Goal: Communication & Community: Answer question/provide support

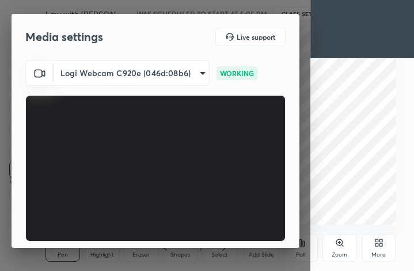
scroll to position [107, 0]
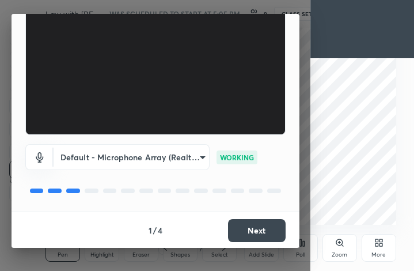
click at [259, 229] on button "Next" at bounding box center [257, 230] width 58 height 23
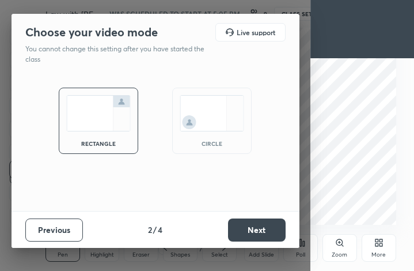
scroll to position [0, 0]
click at [259, 229] on button "Next" at bounding box center [257, 229] width 58 height 23
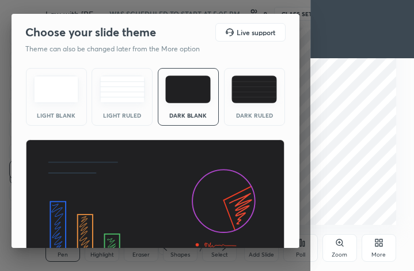
scroll to position [74, 0]
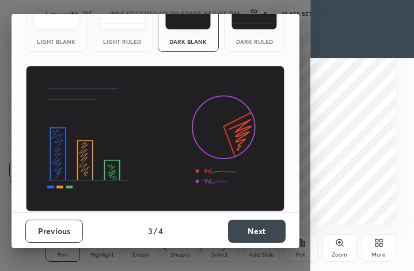
click at [267, 229] on button "Next" at bounding box center [257, 230] width 58 height 23
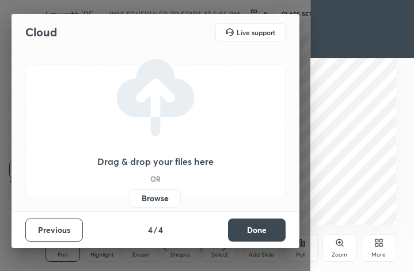
scroll to position [0, 0]
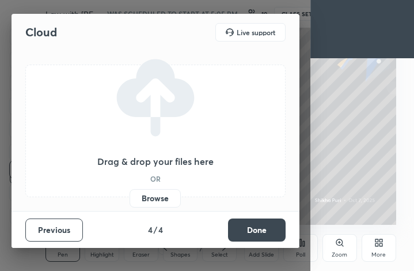
click at [267, 229] on button "Done" at bounding box center [257, 229] width 58 height 23
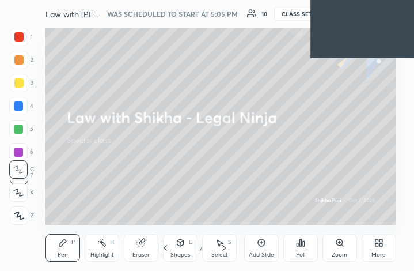
click at [247, 60] on div "1 2 3 4 5 6 7 C X Z C X Z E E Erase all H H Law with Shikha - Legal Ninja WAS S…" at bounding box center [207, 135] width 414 height 271
drag, startPoint x: 297, startPoint y: 7, endPoint x: 349, endPoint y: 24, distance: 54.3
click at [349, 24] on div "1 2 3 4 5 6 7 C X Z C X Z E E Erase all H H Law with Shikha - Legal Ninja WAS S…" at bounding box center [207, 135] width 414 height 271
click at [268, 115] on div "1 2 3 4 5 6 7 C X Z C X Z E E Erase all H H Law with Shikha - Legal Ninja WAS S…" at bounding box center [207, 135] width 414 height 271
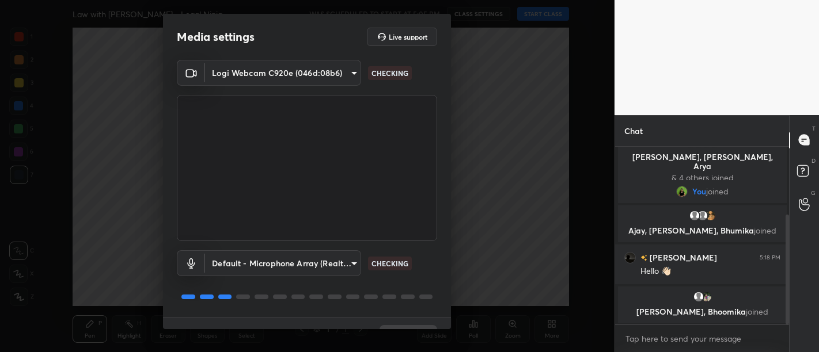
scroll to position [24, 0]
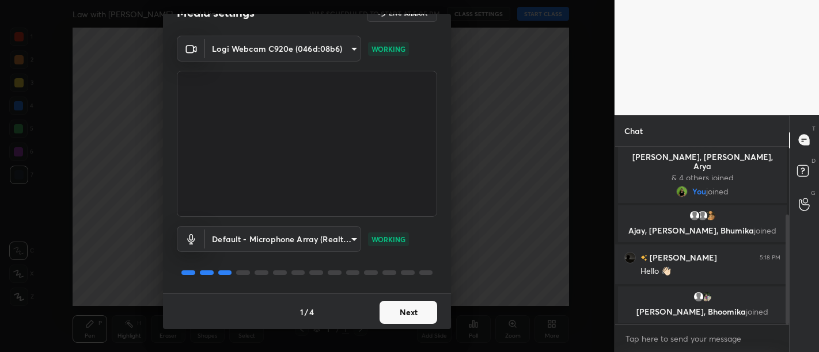
click at [408, 313] on button "Next" at bounding box center [408, 312] width 58 height 23
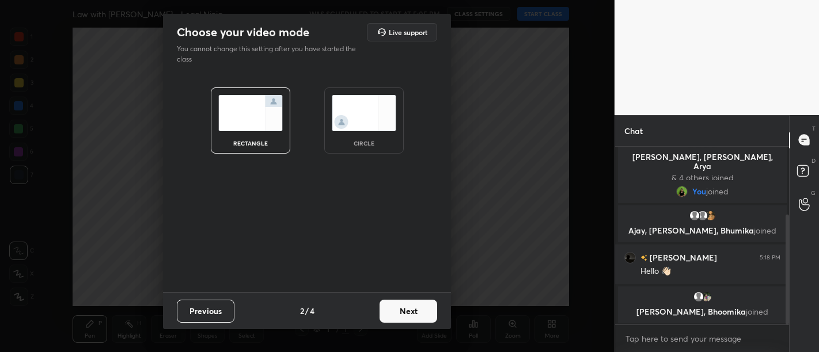
click at [408, 313] on button "Next" at bounding box center [408, 311] width 58 height 23
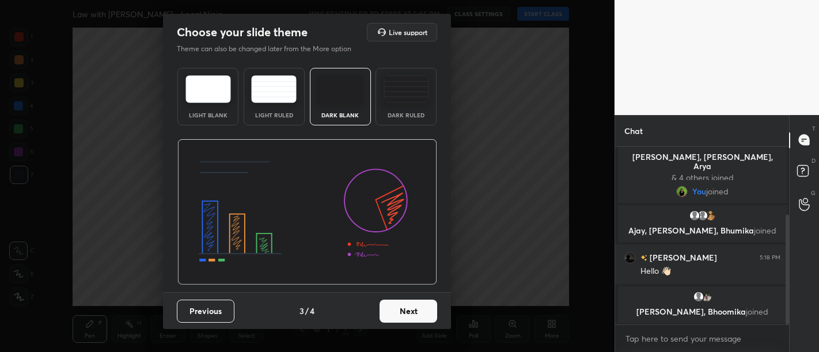
click at [408, 313] on button "Next" at bounding box center [408, 311] width 58 height 23
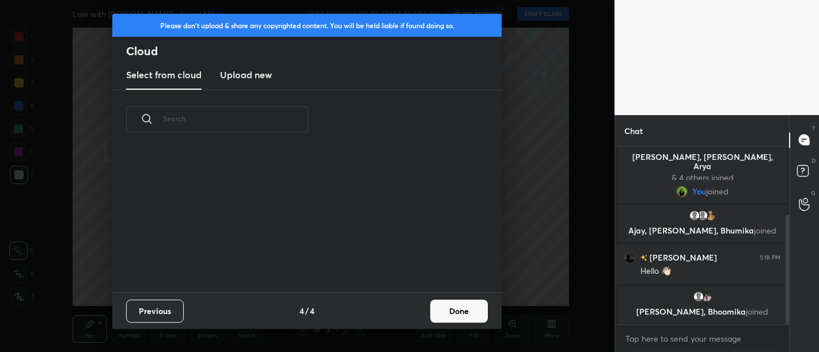
scroll to position [144, 370]
click at [479, 309] on button "Done" at bounding box center [459, 311] width 58 height 23
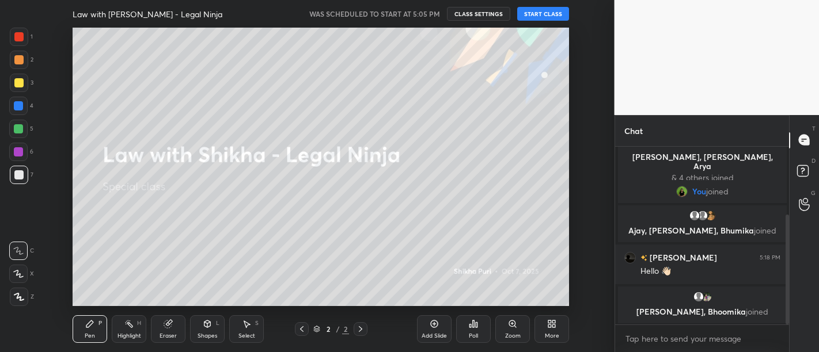
click at [542, 6] on div "Law with [PERSON_NAME] - Legal Ninja WAS SCHEDULED TO START AT 5:05 PM CLASS SE…" at bounding box center [321, 14] width 496 height 28
click at [538, 13] on button "START CLASS" at bounding box center [543, 14] width 52 height 14
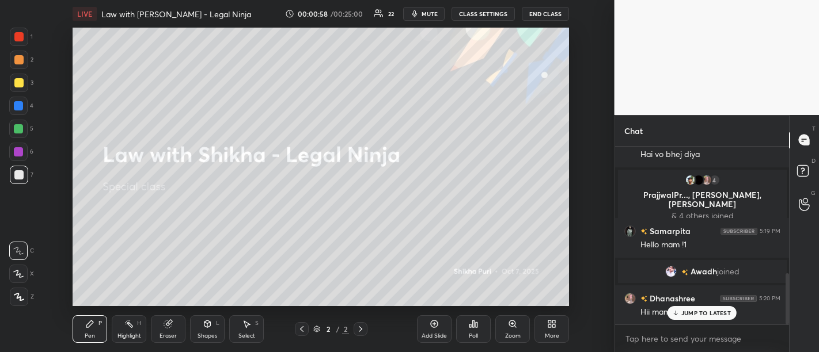
scroll to position [439, 0]
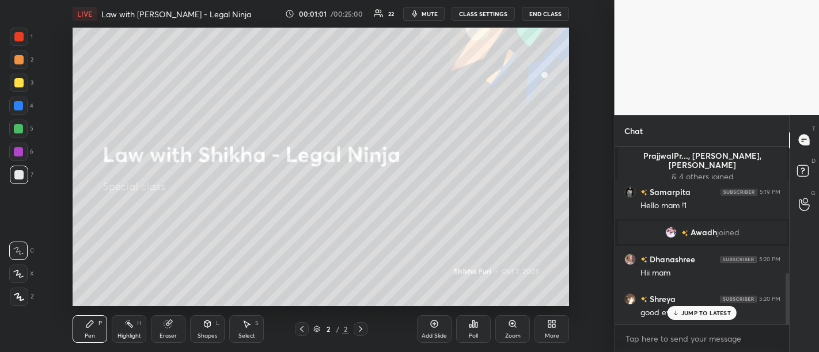
click at [702, 315] on p "JUMP TO LATEST" at bounding box center [706, 313] width 50 height 7
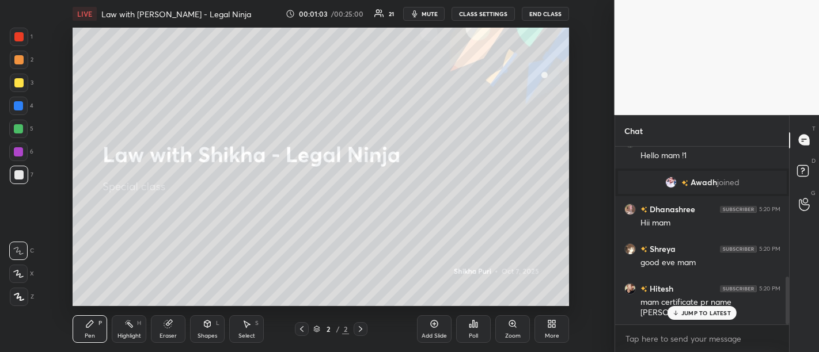
click at [702, 315] on p "JUMP TO LATEST" at bounding box center [706, 313] width 50 height 7
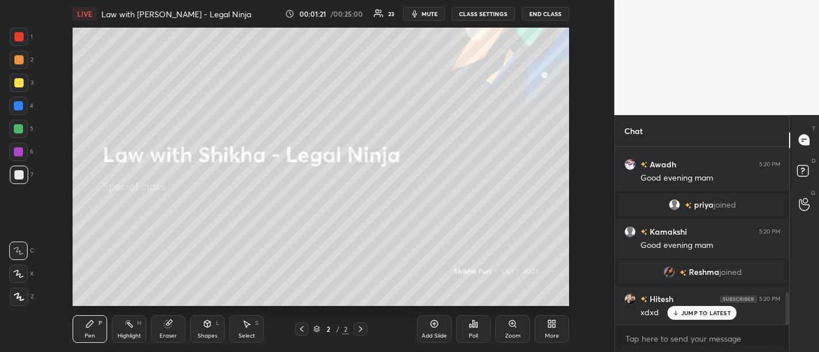
scroll to position [804, 0]
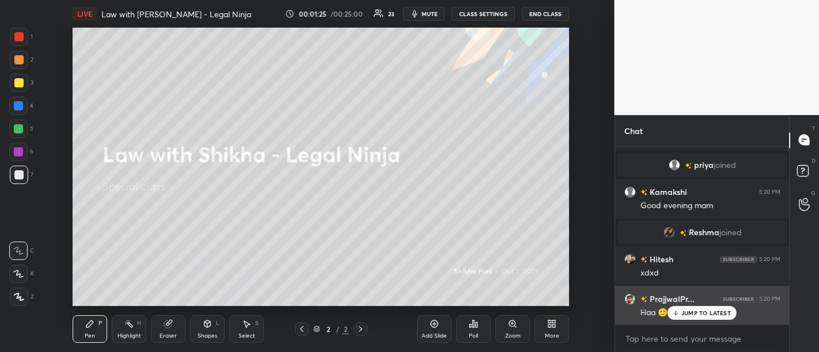
click at [701, 317] on p "JUMP TO LATEST" at bounding box center [706, 313] width 50 height 7
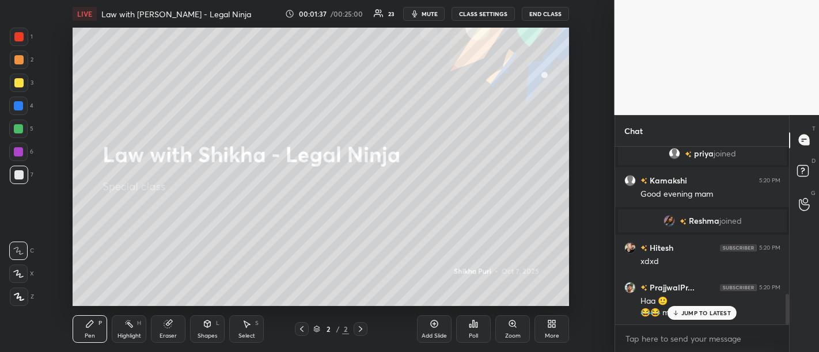
scroll to position [856, 0]
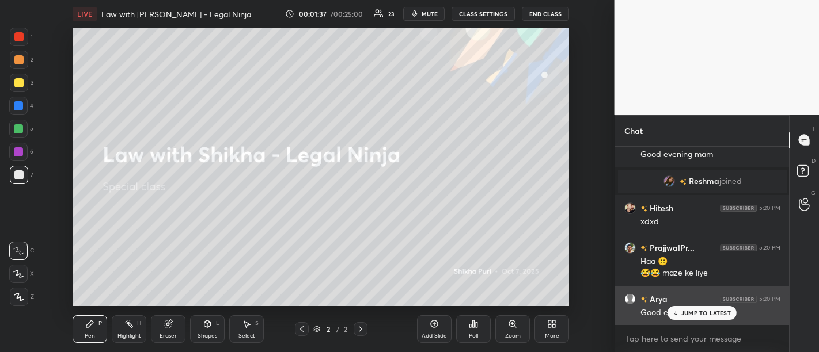
click at [698, 310] on p "JUMP TO LATEST" at bounding box center [706, 313] width 50 height 7
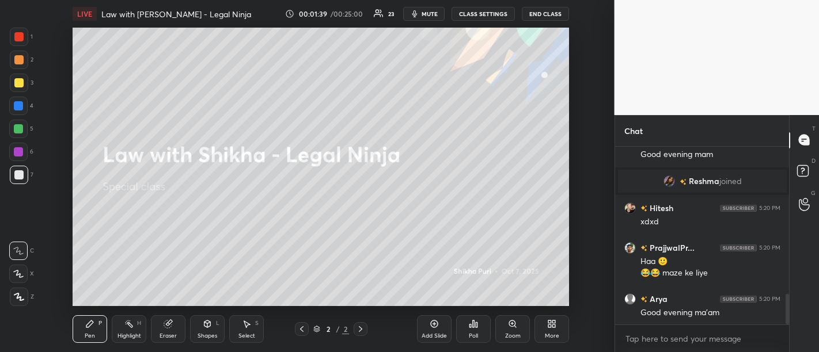
scroll to position [856, 0]
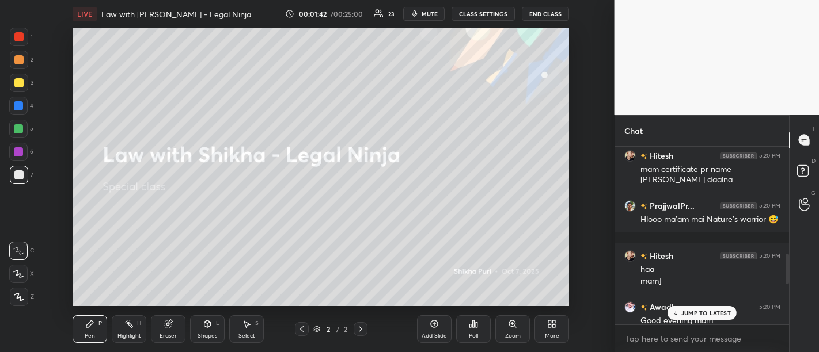
click at [696, 315] on p "JUMP TO LATEST" at bounding box center [706, 313] width 50 height 7
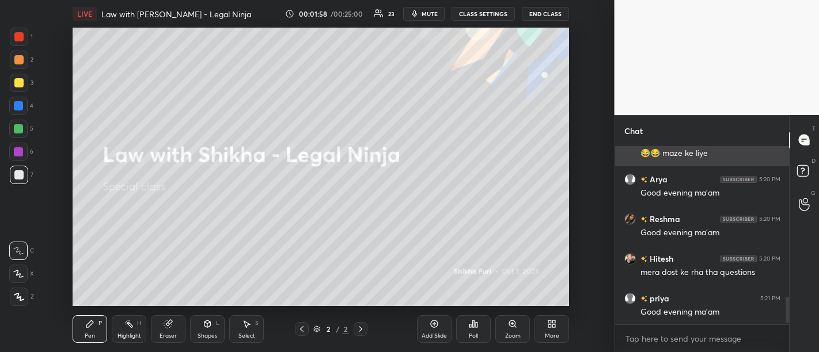
scroll to position [1025, 0]
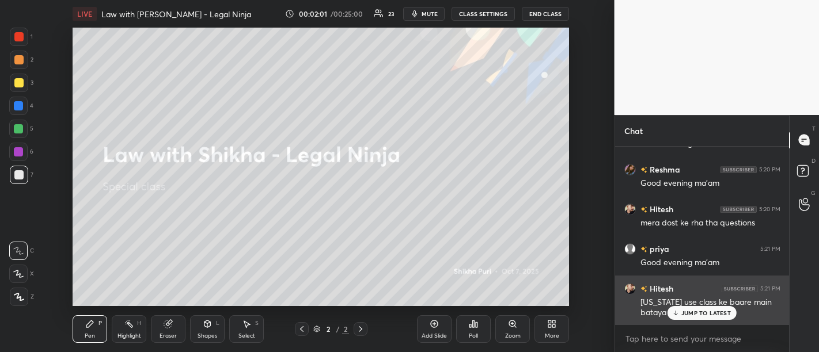
click at [690, 315] on p "JUMP TO LATEST" at bounding box center [706, 313] width 50 height 7
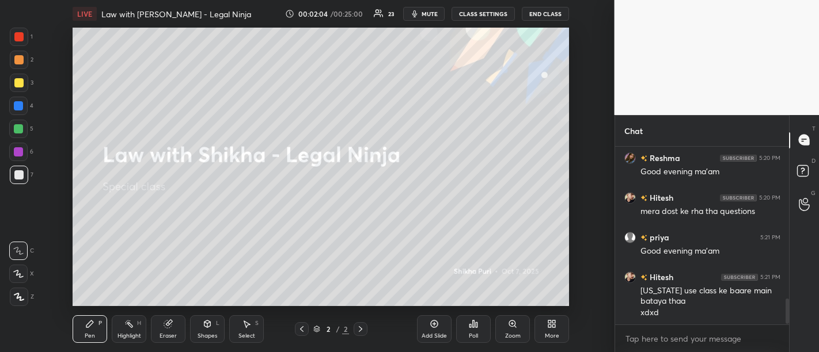
scroll to position [1064, 0]
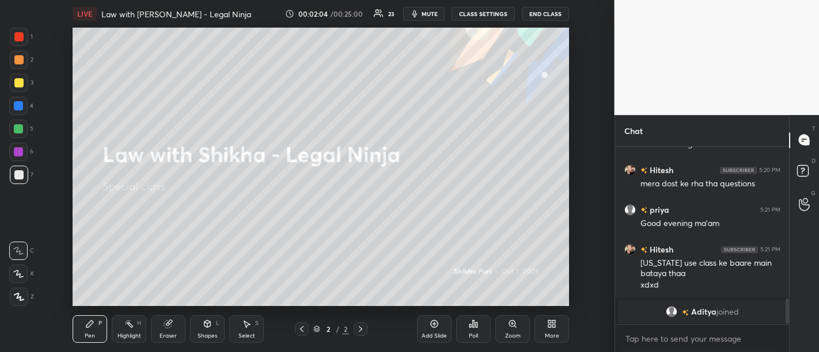
click at [704, 343] on div "JUMP TO LATEST" at bounding box center [701, 350] width 69 height 14
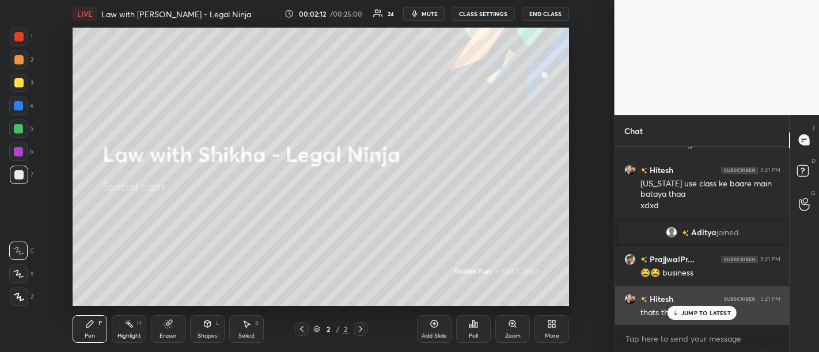
click at [691, 314] on p "JUMP TO LATEST" at bounding box center [706, 313] width 50 height 7
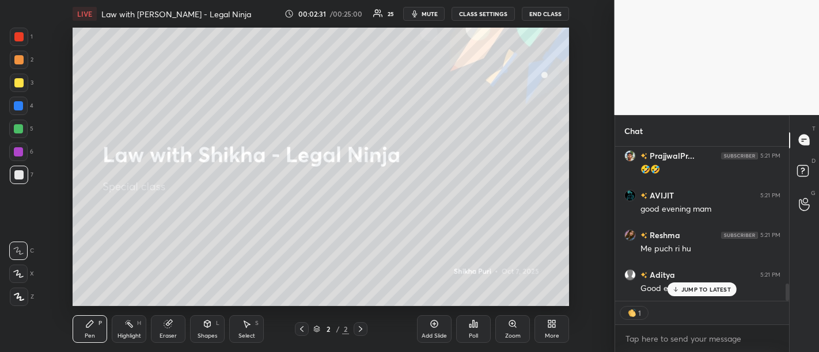
scroll to position [1222, 0]
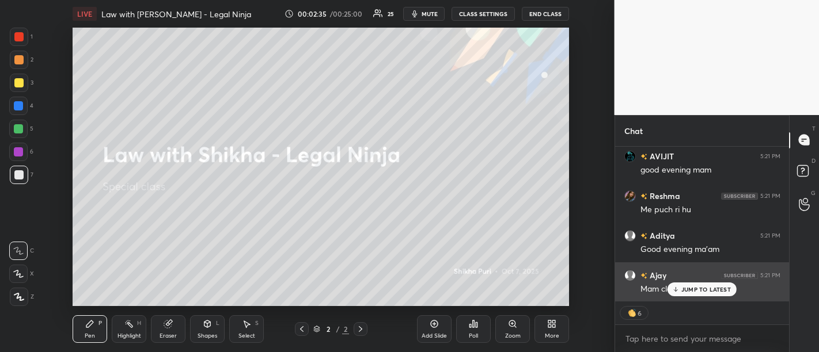
click at [700, 294] on div "JUMP TO LATEST" at bounding box center [701, 290] width 69 height 14
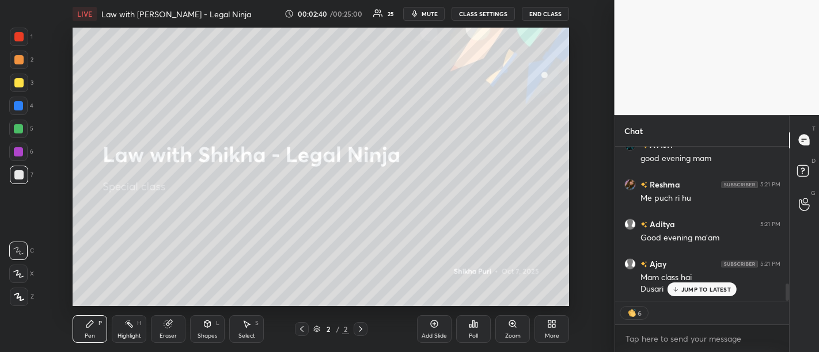
click at [701, 297] on div "Ajay 5:21 PM Mam class hai Dusari" at bounding box center [702, 276] width 174 height 51
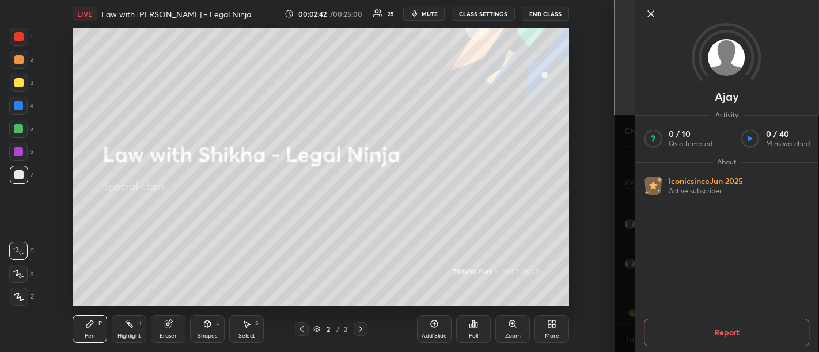
click at [645, 15] on icon at bounding box center [651, 14] width 14 height 14
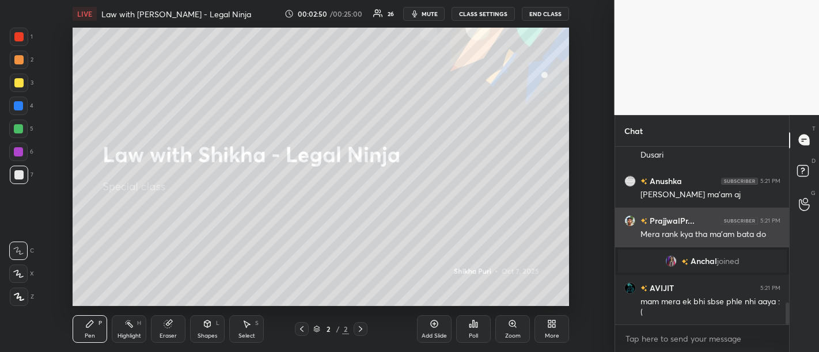
scroll to position [1321, 0]
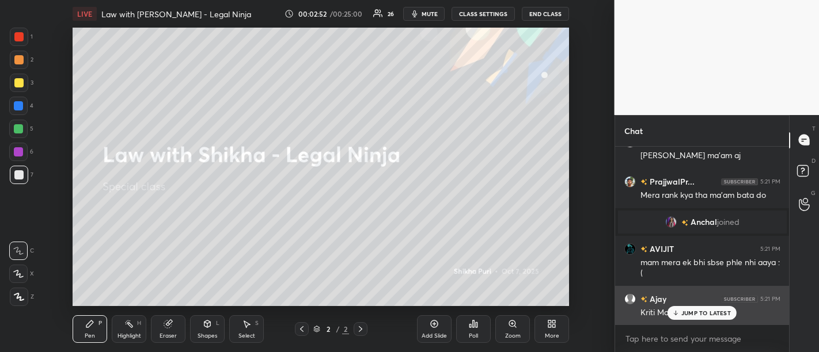
click at [693, 313] on p "JUMP TO LATEST" at bounding box center [706, 313] width 50 height 7
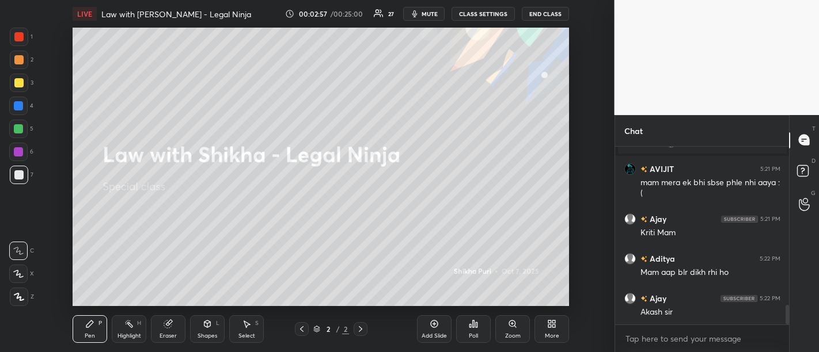
scroll to position [1441, 0]
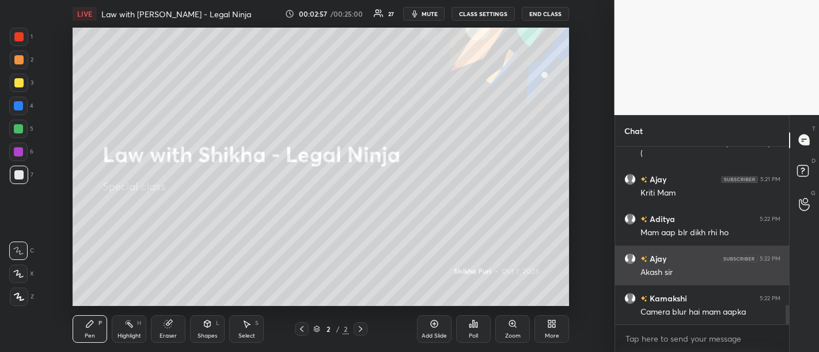
click at [685, 261] on div "Ajay 5:22 PM" at bounding box center [702, 259] width 156 height 12
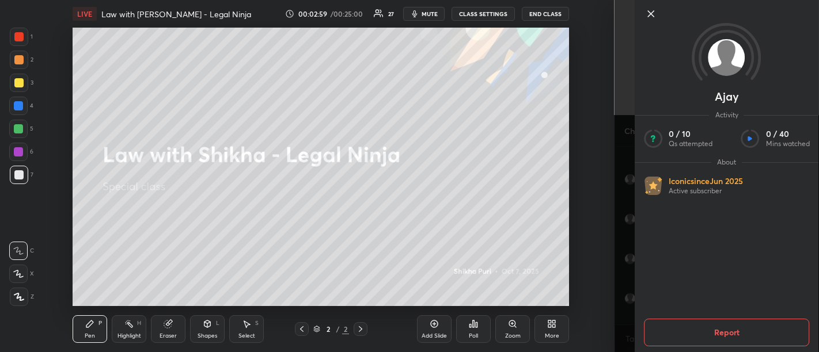
click at [650, 12] on icon at bounding box center [651, 14] width 14 height 14
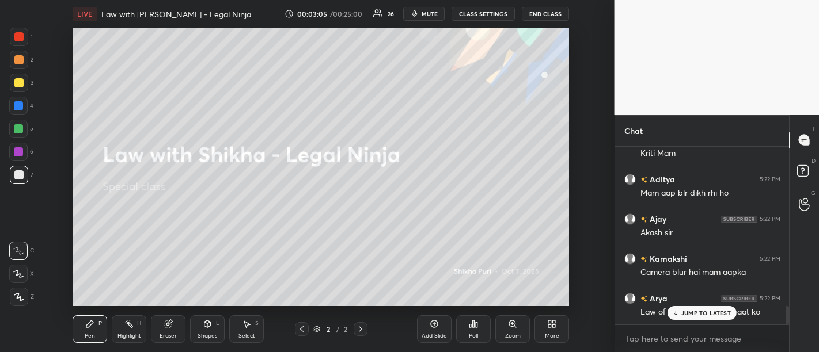
scroll to position [1530, 0]
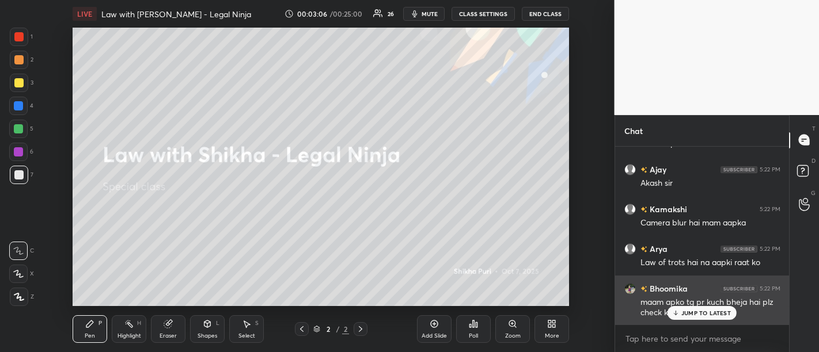
click at [702, 313] on p "JUMP TO LATEST" at bounding box center [706, 313] width 50 height 7
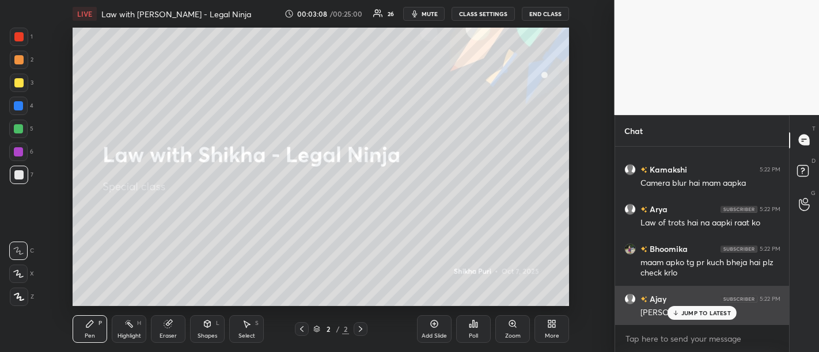
click at [694, 312] on p "JUMP TO LATEST" at bounding box center [706, 313] width 50 height 7
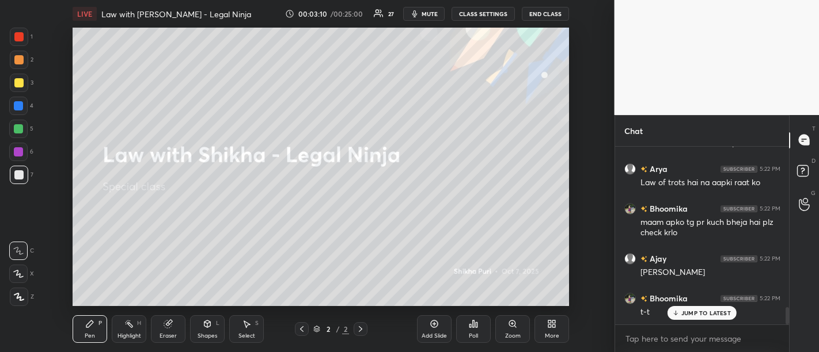
scroll to position [1637, 0]
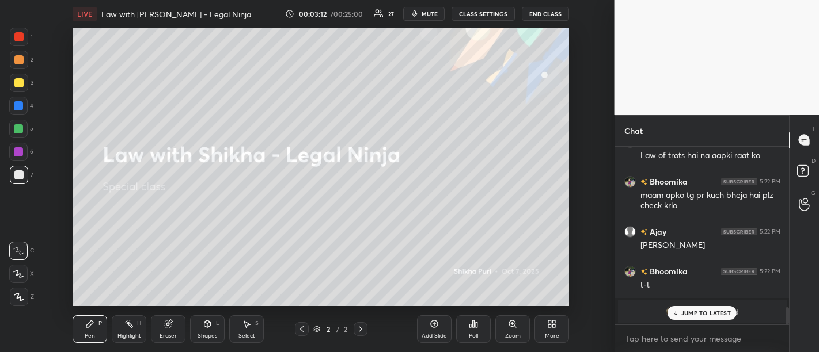
click at [696, 312] on p "JUMP TO LATEST" at bounding box center [706, 313] width 50 height 7
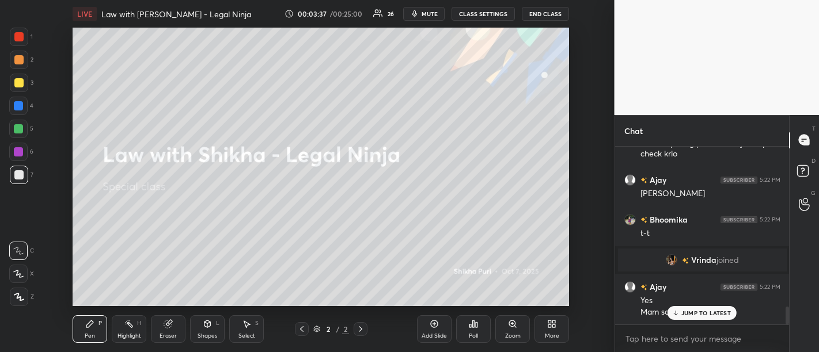
scroll to position [1620, 0]
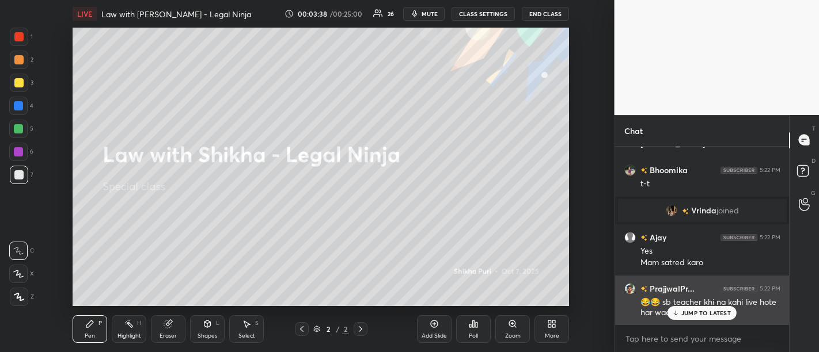
click at [699, 316] on p "JUMP TO LATEST" at bounding box center [706, 313] width 50 height 7
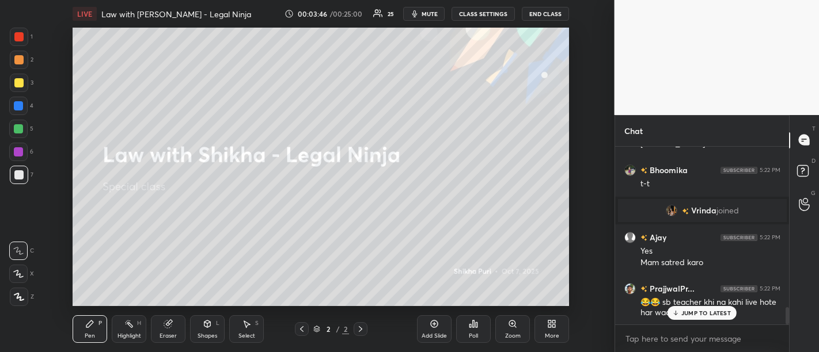
scroll to position [1660, 0]
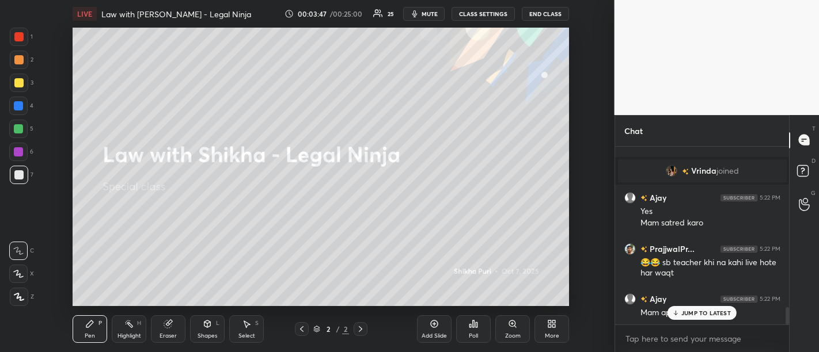
click at [507, 332] on div "Zoom" at bounding box center [512, 330] width 35 height 28
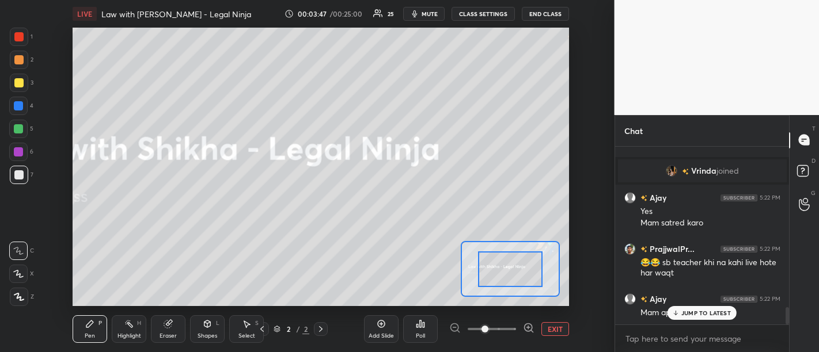
click at [697, 314] on p "JUMP TO LATEST" at bounding box center [706, 313] width 50 height 7
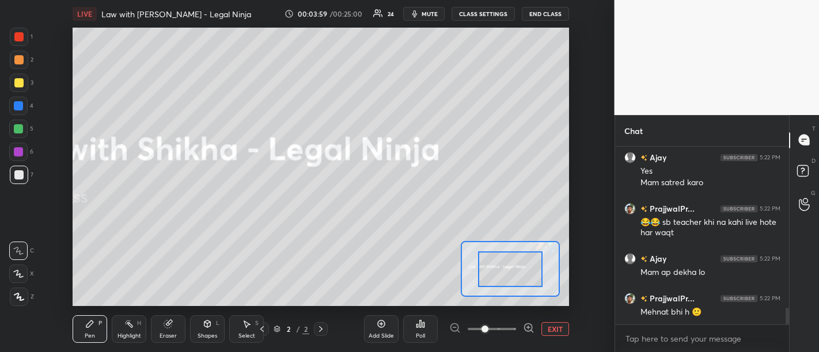
scroll to position [1727, 0]
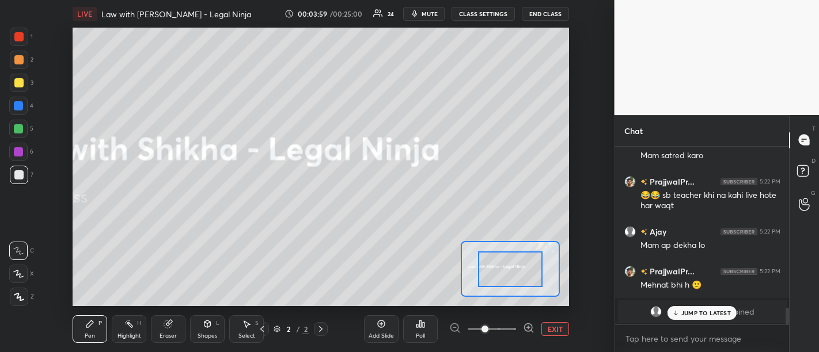
click at [549, 326] on button "EXIT" at bounding box center [555, 329] width 28 height 14
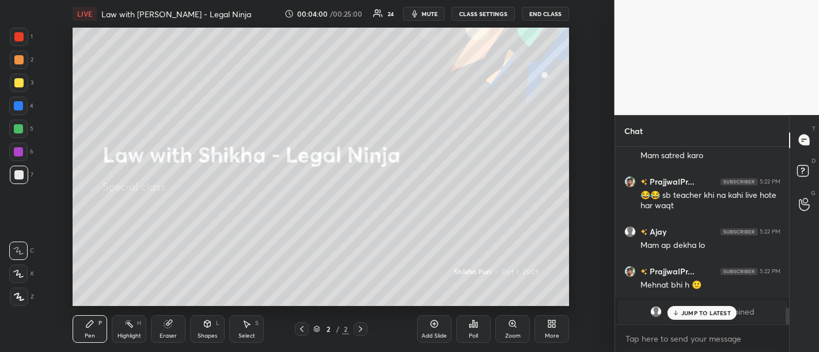
click at [689, 315] on p "JUMP TO LATEST" at bounding box center [706, 313] width 50 height 7
click at [429, 332] on div "Add Slide" at bounding box center [434, 330] width 35 height 28
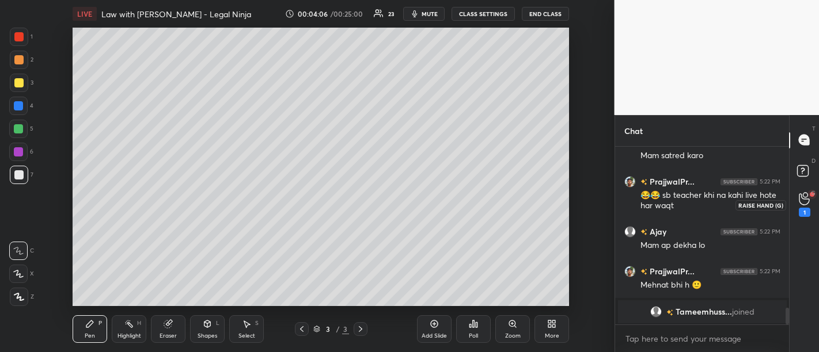
click at [795, 203] on div "1" at bounding box center [804, 205] width 23 height 21
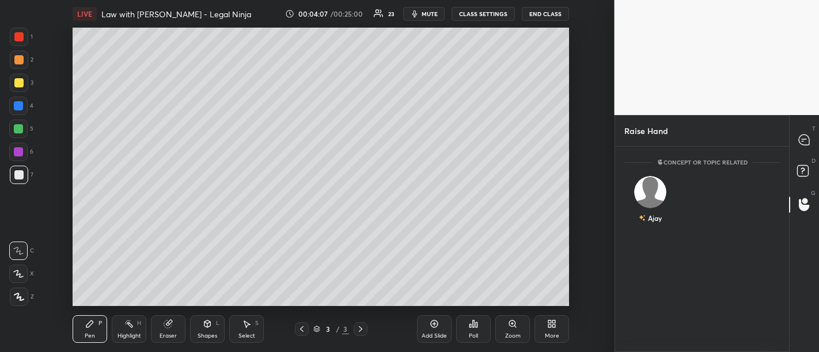
scroll to position [4, 3]
click at [803, 170] on icon at bounding box center [802, 170] width 4 height 5
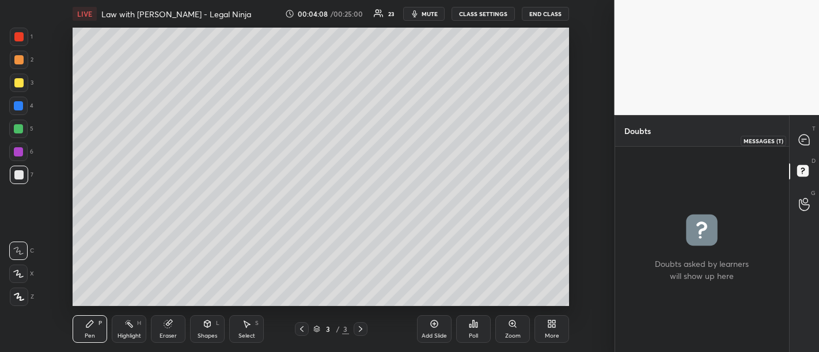
click at [802, 142] on icon at bounding box center [803, 142] width 2 height 0
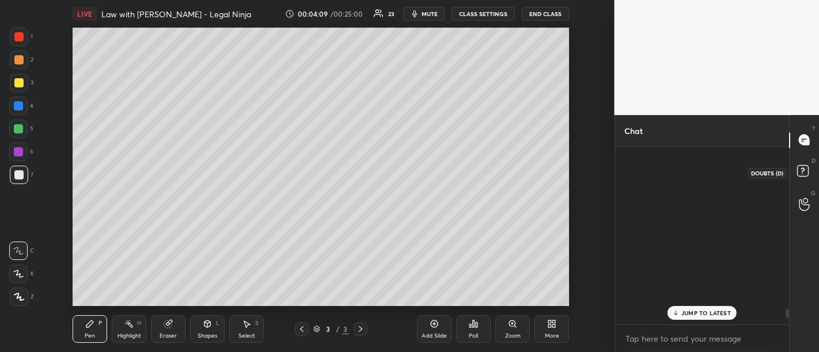
scroll to position [175, 171]
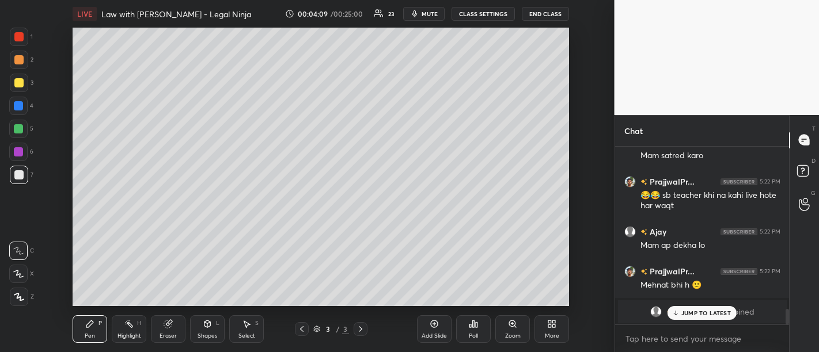
click at [699, 315] on p "JUMP TO LATEST" at bounding box center [706, 313] width 50 height 7
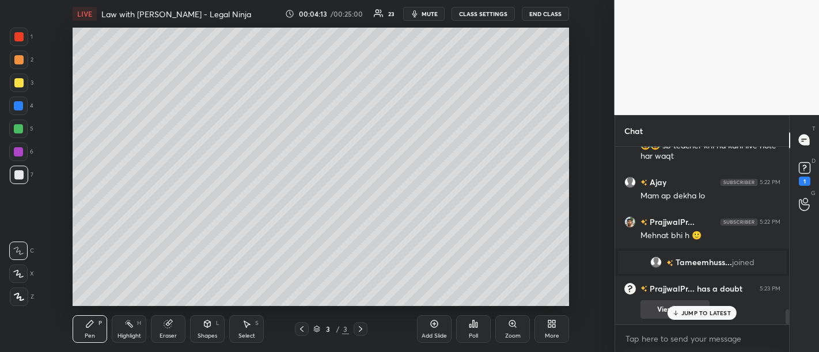
click at [697, 315] on p "JUMP TO LATEST" at bounding box center [706, 313] width 50 height 7
click at [799, 170] on rect at bounding box center [804, 167] width 11 height 11
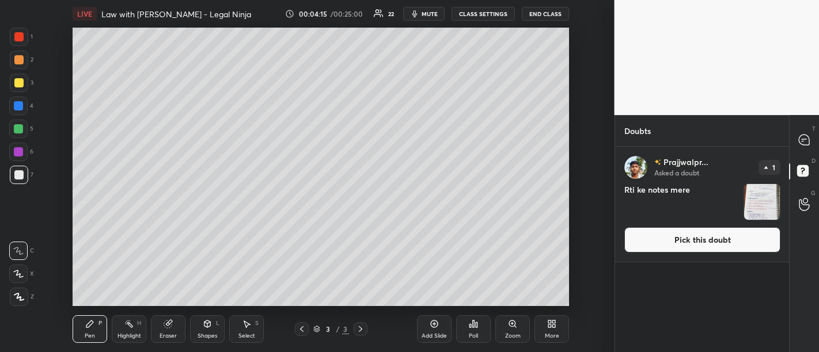
click at [711, 241] on button "Pick this doubt" at bounding box center [702, 239] width 156 height 25
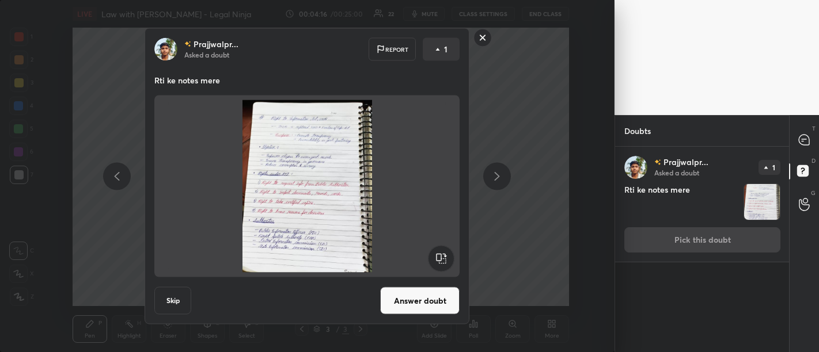
click at [403, 299] on button "Answer doubt" at bounding box center [419, 301] width 79 height 28
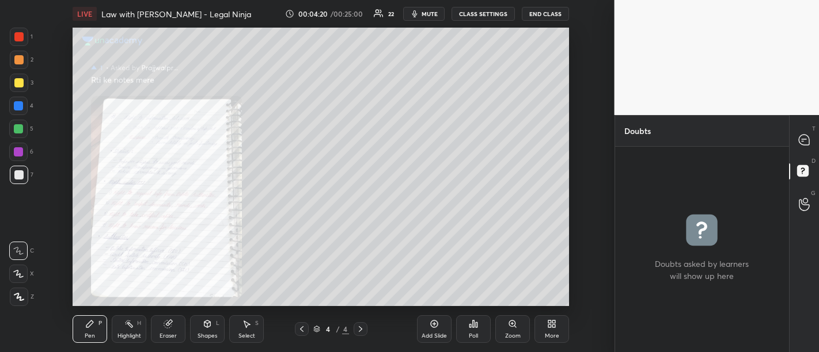
click at [812, 149] on div at bounding box center [804, 140] width 23 height 21
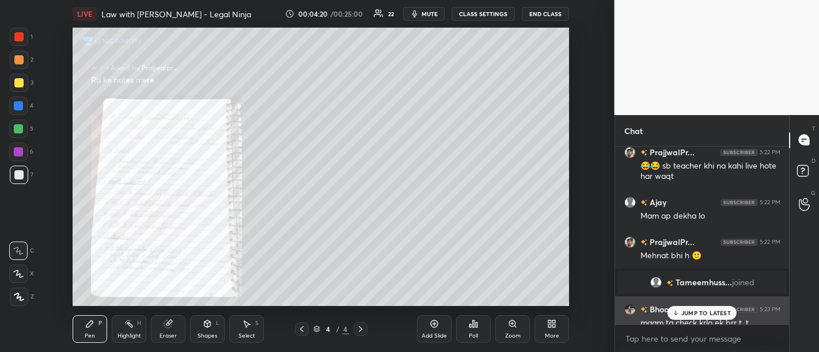
scroll to position [175, 171]
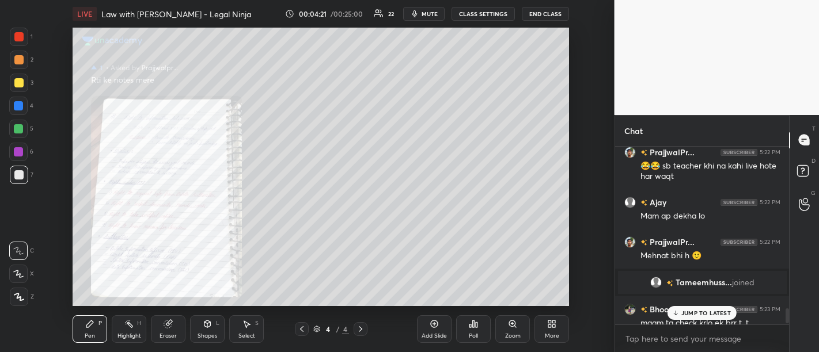
click at [696, 315] on p "JUMP TO LATEST" at bounding box center [706, 313] width 50 height 7
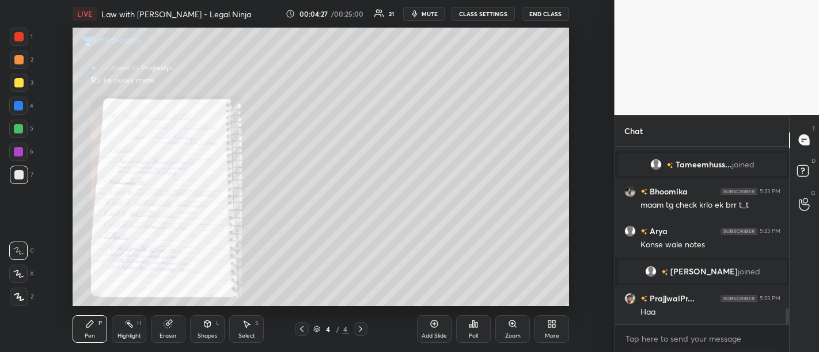
scroll to position [1849, 0]
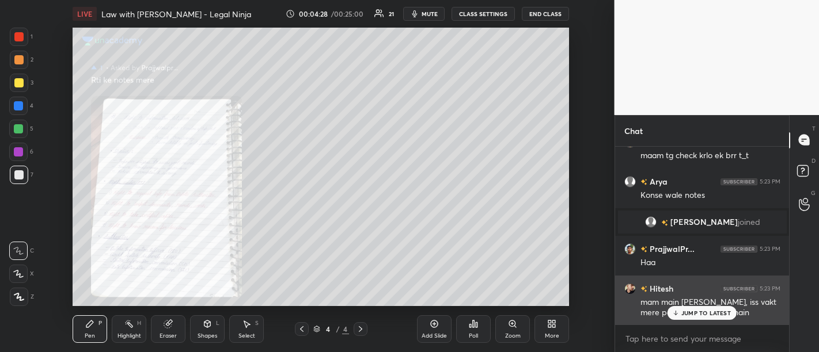
click at [704, 313] on p "JUMP TO LATEST" at bounding box center [706, 313] width 50 height 7
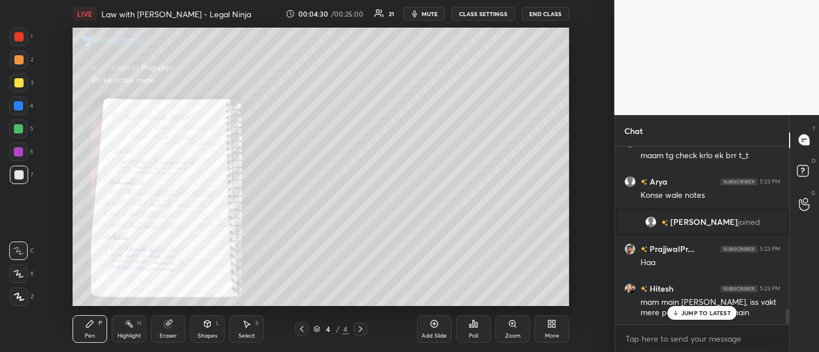
scroll to position [1889, 0]
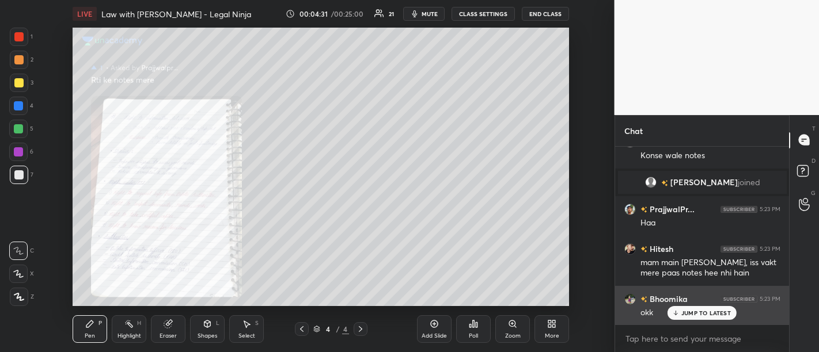
click at [707, 315] on p "JUMP TO LATEST" at bounding box center [706, 313] width 50 height 7
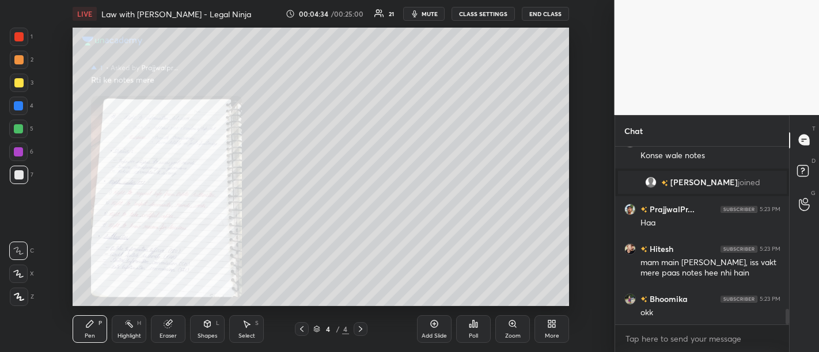
click at [515, 326] on icon at bounding box center [512, 324] width 6 height 6
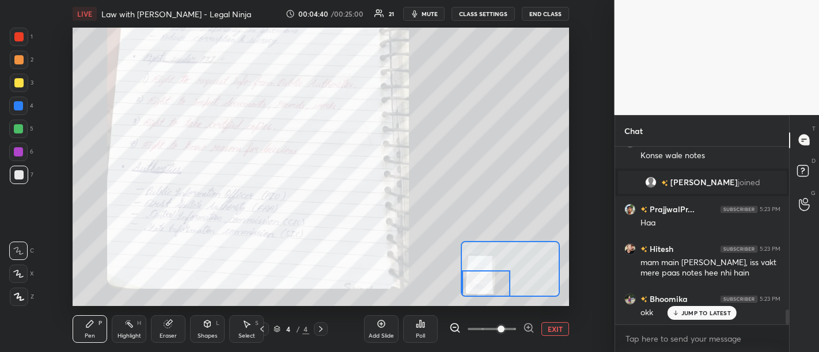
scroll to position [1928, 0]
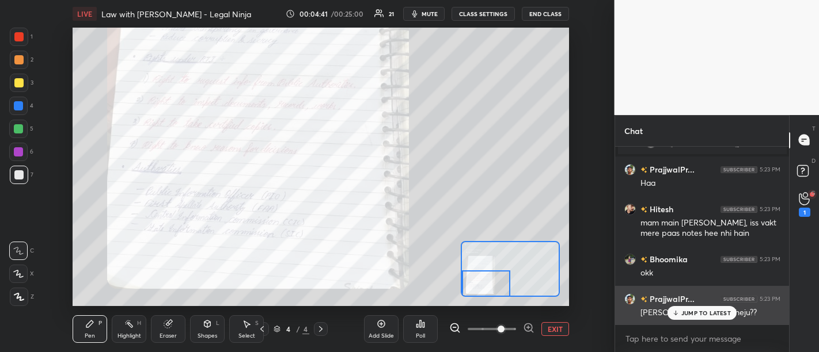
click at [690, 314] on p "JUMP TO LATEST" at bounding box center [706, 313] width 50 height 7
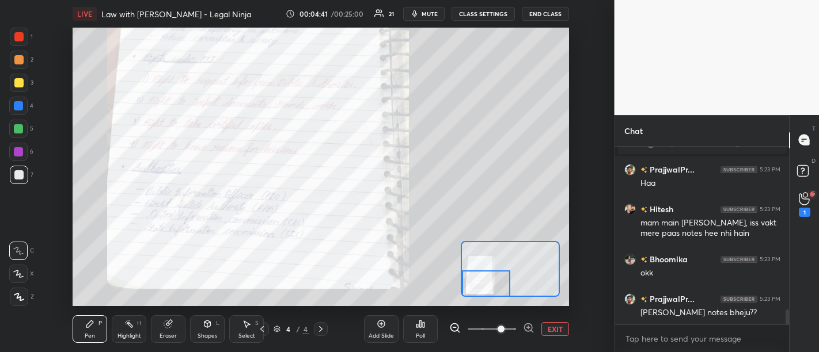
scroll to position [1989, 0]
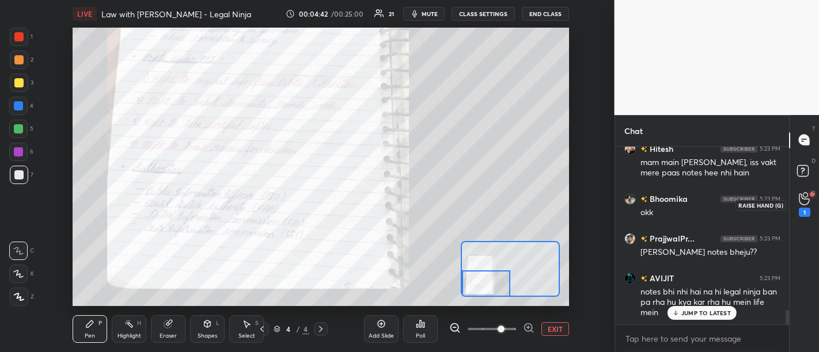
click at [800, 203] on icon at bounding box center [804, 198] width 11 height 13
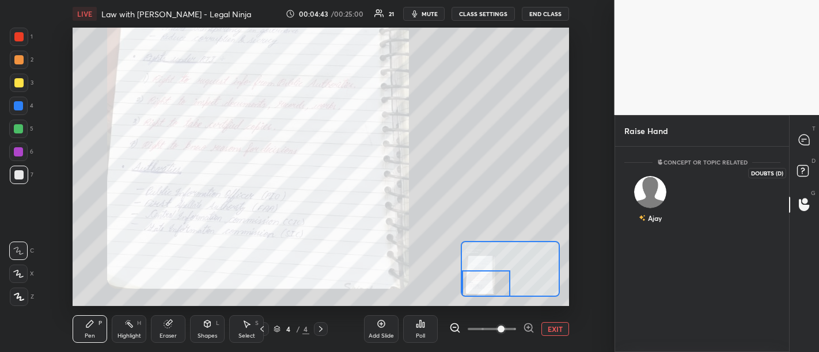
click at [800, 169] on rect at bounding box center [802, 170] width 11 height 11
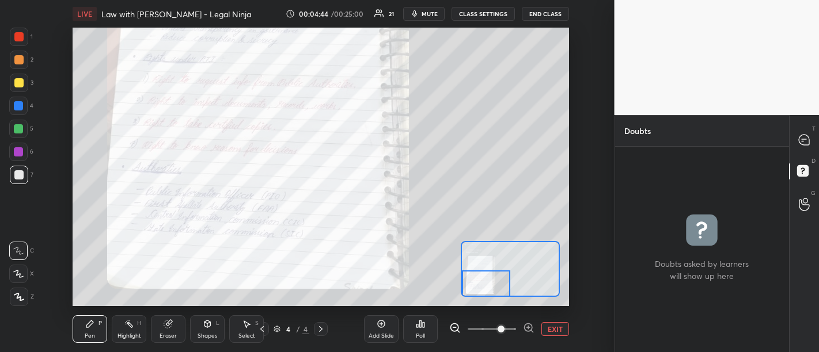
click at [799, 123] on div "T Messages (T) D Doubts (D) G Raise Hand (G)" at bounding box center [804, 233] width 30 height 237
click at [809, 134] on icon at bounding box center [804, 140] width 12 height 12
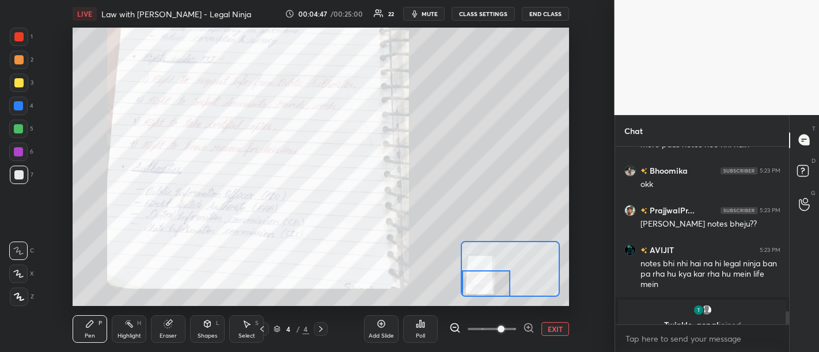
scroll to position [2259, 0]
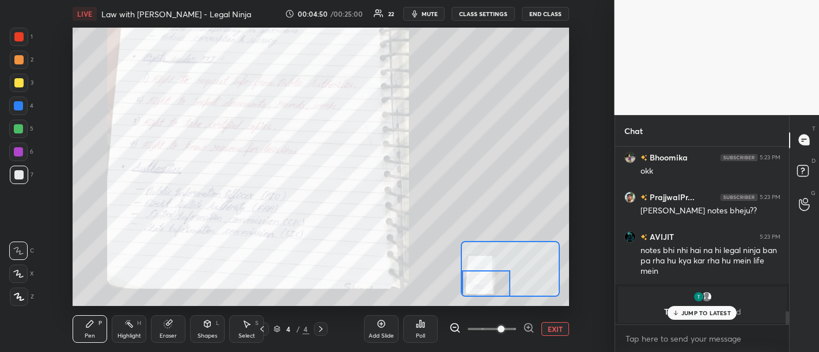
click at [709, 310] on p "JUMP TO LATEST" at bounding box center [706, 313] width 50 height 7
click at [800, 142] on icon at bounding box center [804, 140] width 10 height 10
click at [802, 180] on icon at bounding box center [804, 172] width 21 height 21
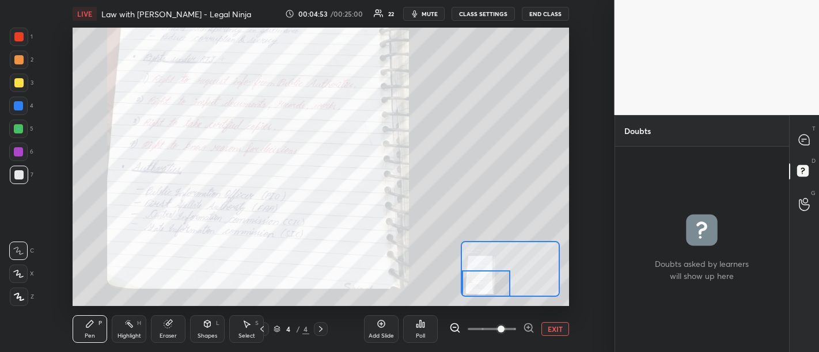
click at [800, 142] on icon at bounding box center [804, 140] width 10 height 10
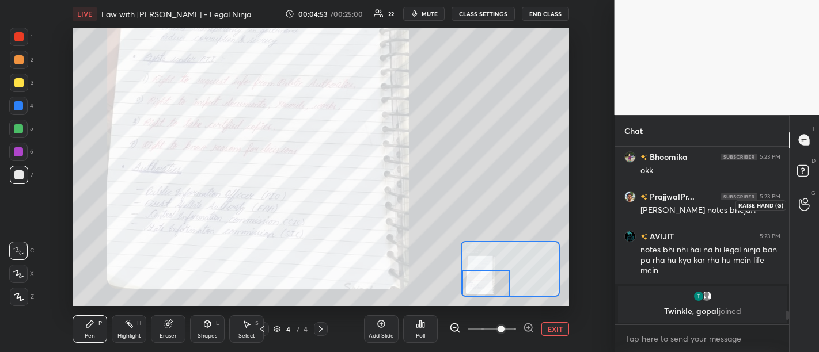
scroll to position [175, 171]
click at [805, 208] on icon at bounding box center [804, 204] width 11 height 13
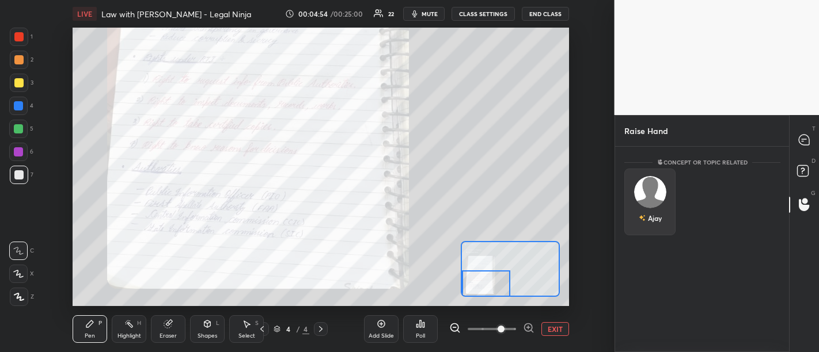
click at [648, 203] on div "Ajay" at bounding box center [649, 202] width 51 height 67
click at [658, 225] on button "INVITE" at bounding box center [649, 226] width 41 height 15
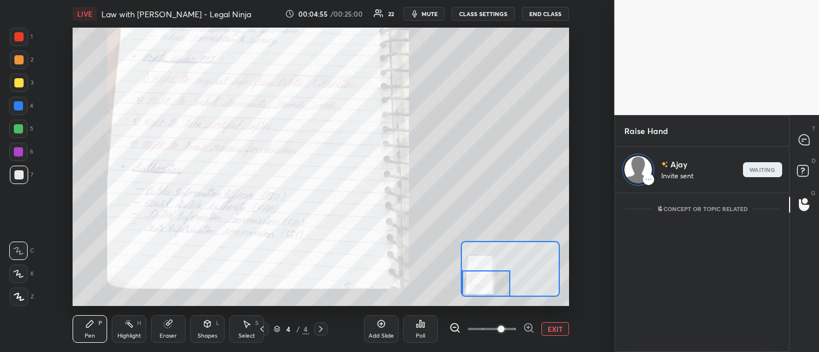
scroll to position [3, 3]
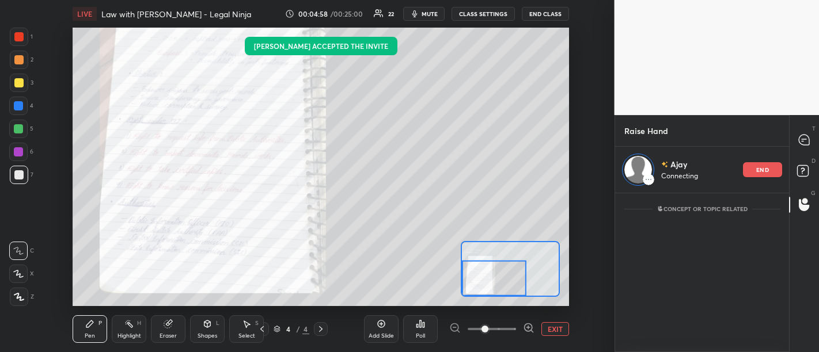
click at [554, 326] on button "EXIT" at bounding box center [555, 329] width 28 height 14
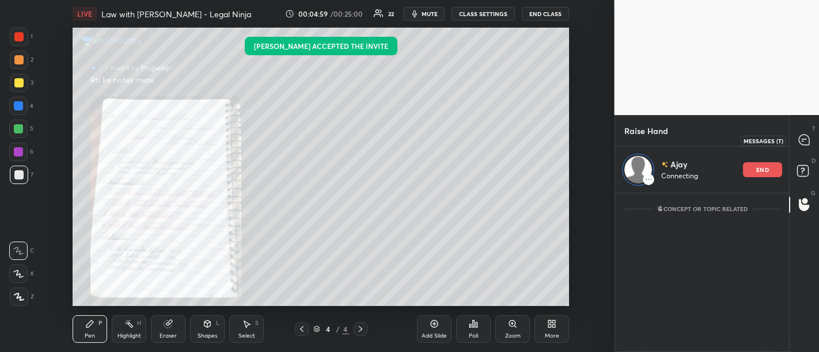
click at [800, 141] on icon at bounding box center [804, 140] width 10 height 10
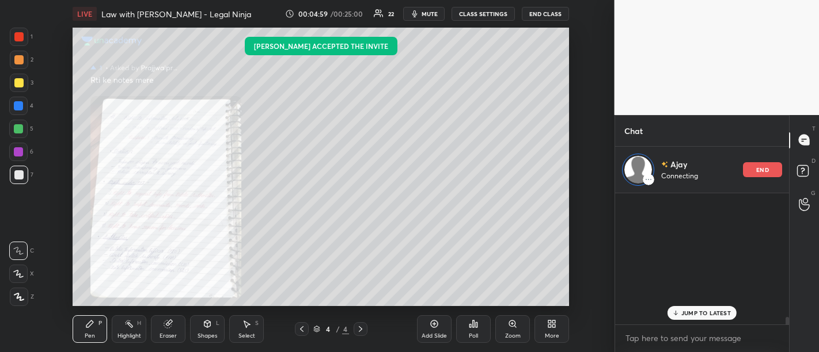
scroll to position [2208, 0]
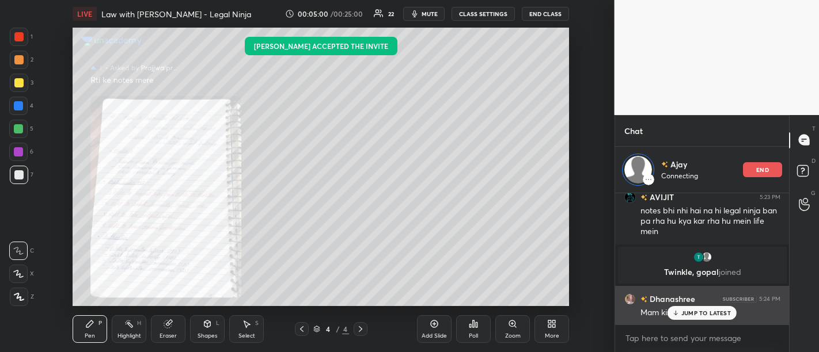
click at [694, 316] on p "JUMP TO LATEST" at bounding box center [706, 313] width 50 height 7
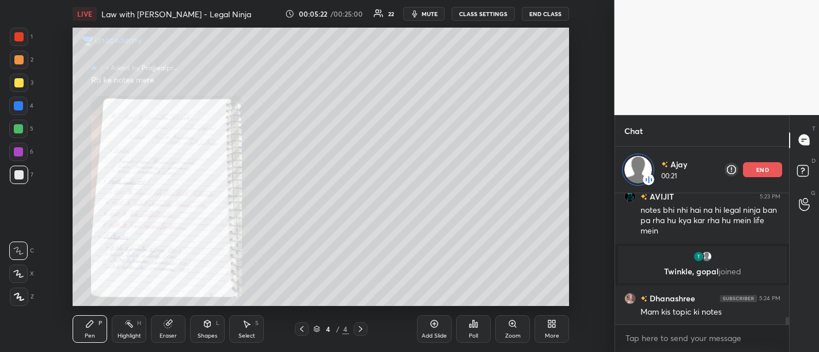
scroll to position [2297, 0]
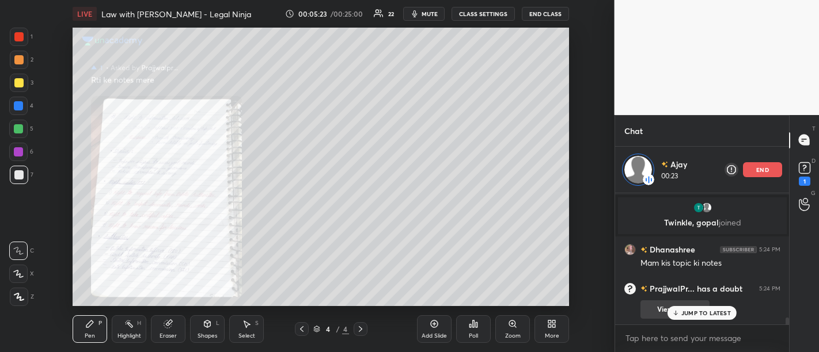
click at [704, 318] on div "JUMP TO LATEST" at bounding box center [701, 313] width 69 height 14
click at [760, 170] on p "end" at bounding box center [762, 170] width 13 height 6
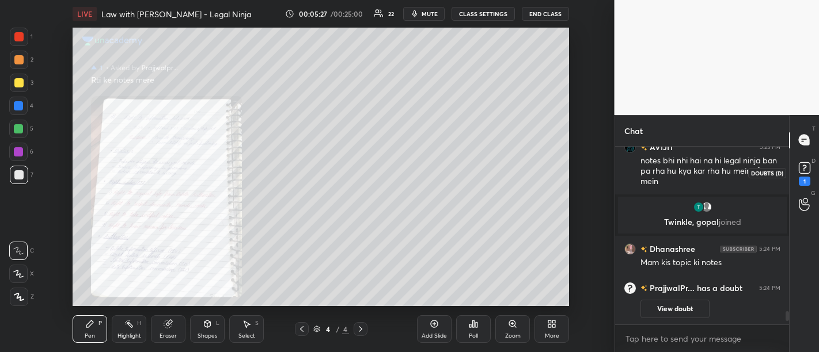
click at [799, 170] on rect at bounding box center [804, 167] width 11 height 11
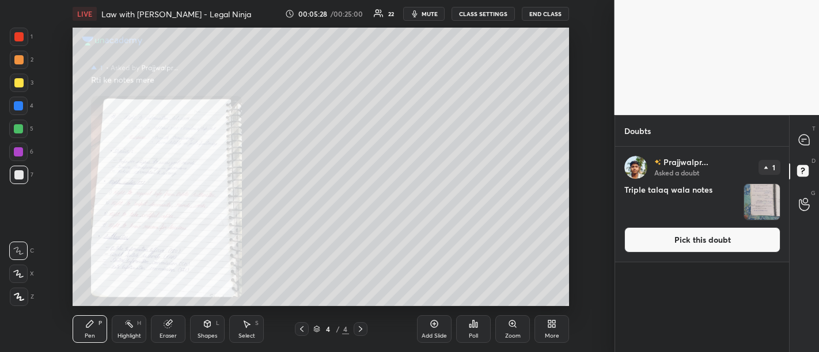
click at [708, 240] on button "Pick this doubt" at bounding box center [702, 239] width 156 height 25
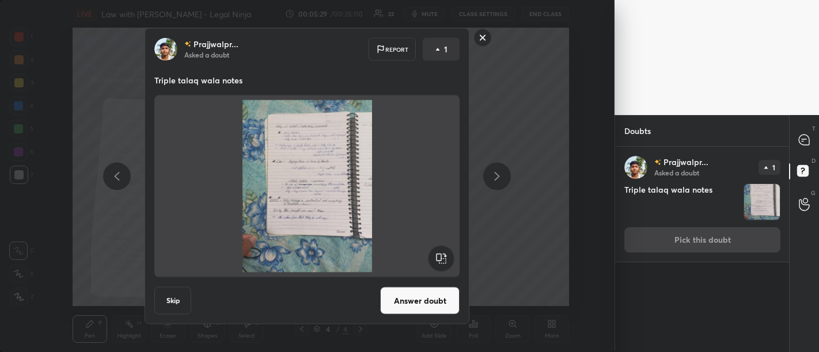
click at [427, 298] on button "Answer doubt" at bounding box center [419, 301] width 79 height 28
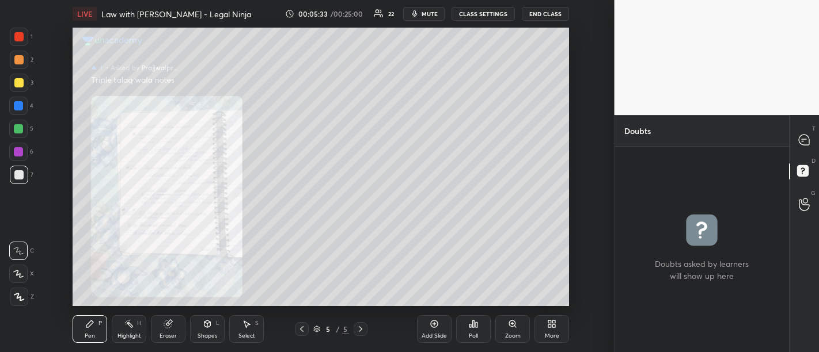
click at [517, 327] on div "Zoom" at bounding box center [512, 330] width 35 height 28
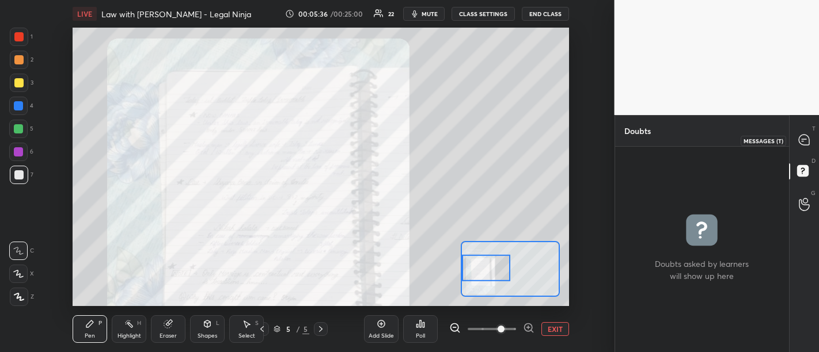
click at [804, 139] on icon at bounding box center [804, 140] width 10 height 10
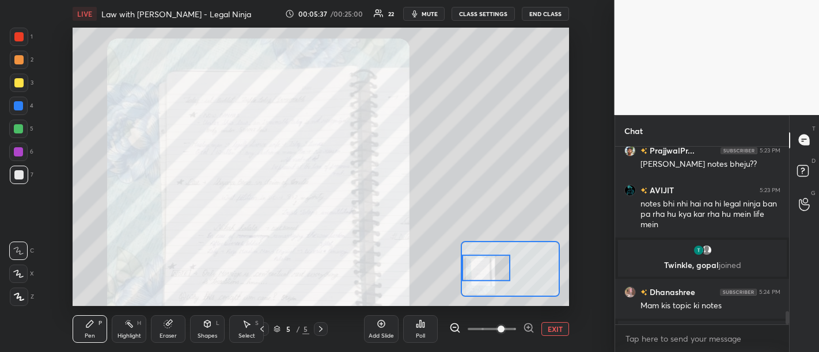
scroll to position [2208, 0]
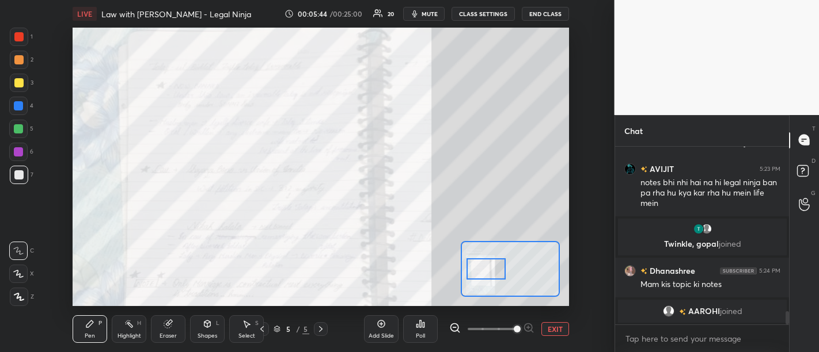
click at [483, 266] on div at bounding box center [485, 269] width 39 height 21
click at [0, 154] on div "1 2 3 4 5 6 7 C X Z C X Z E E Erase all H H" at bounding box center [18, 167] width 37 height 279
click at [19, 154] on div at bounding box center [18, 151] width 9 height 9
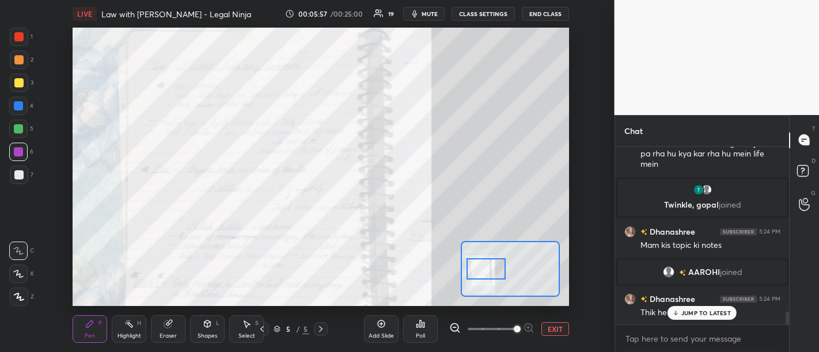
scroll to position [2297, 0]
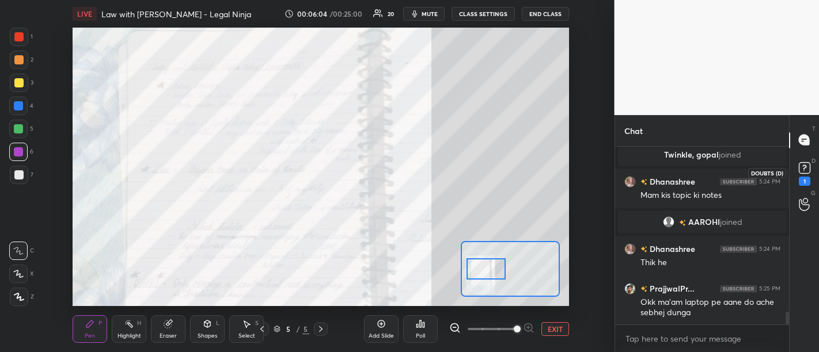
click at [803, 170] on icon at bounding box center [803, 170] width 1 height 1
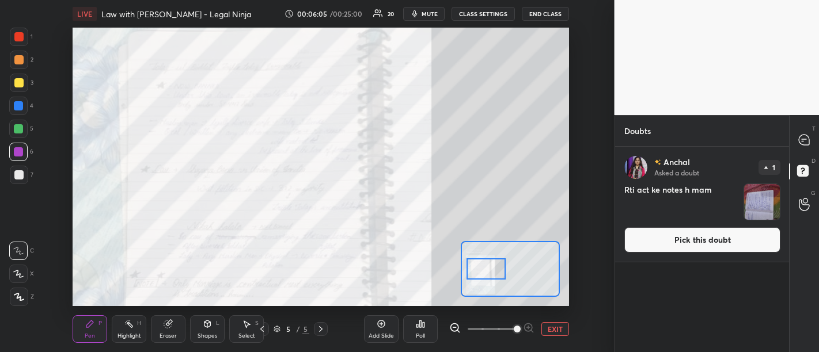
click at [692, 244] on button "Pick this doubt" at bounding box center [702, 239] width 156 height 25
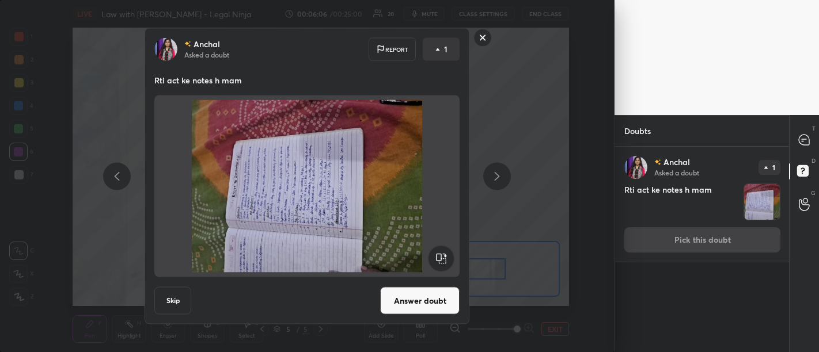
click at [440, 305] on button "Answer doubt" at bounding box center [419, 301] width 79 height 28
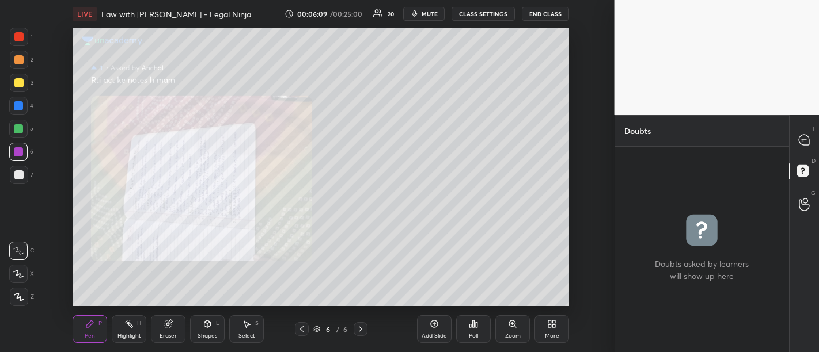
click at [503, 328] on div "Zoom" at bounding box center [512, 330] width 35 height 28
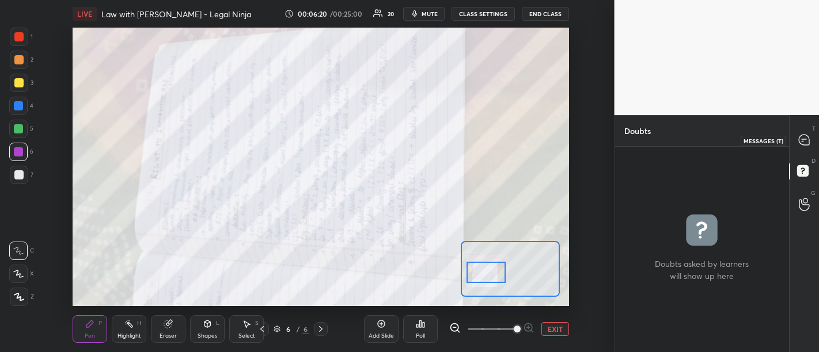
click at [802, 147] on div at bounding box center [804, 140] width 23 height 21
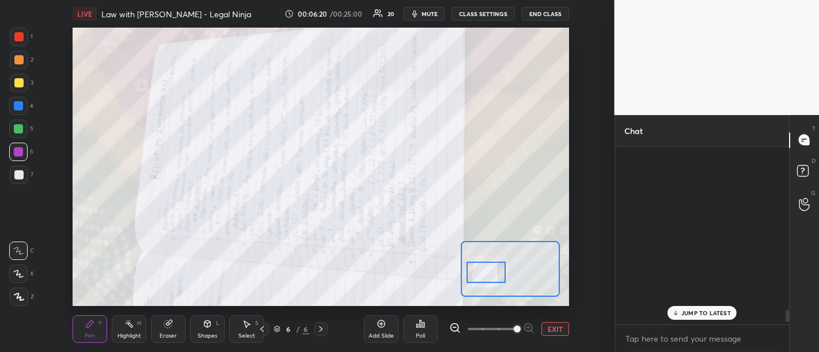
scroll to position [175, 171]
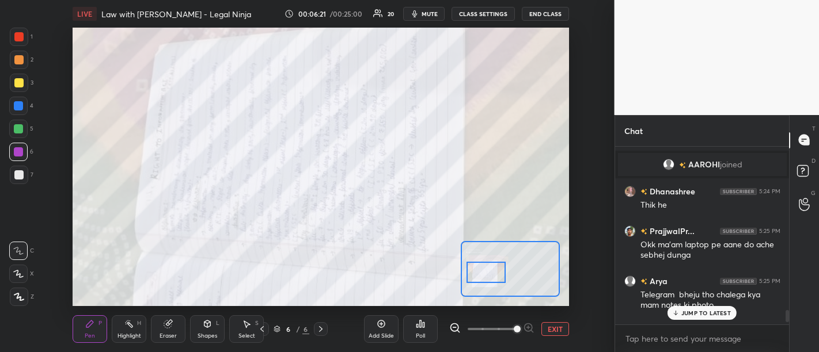
click at [707, 314] on p "JUMP TO LATEST" at bounding box center [706, 313] width 50 height 7
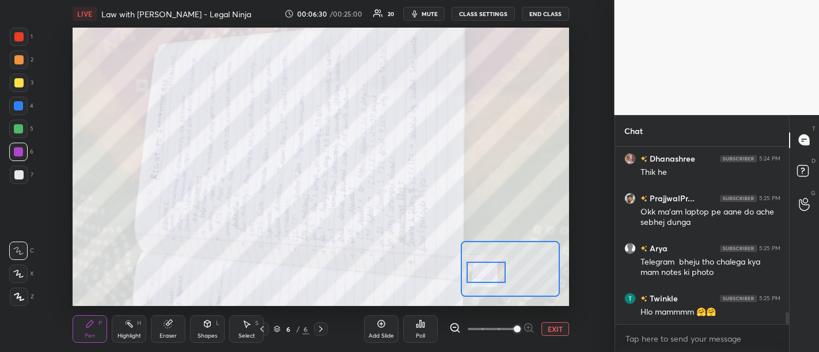
scroll to position [2437, 0]
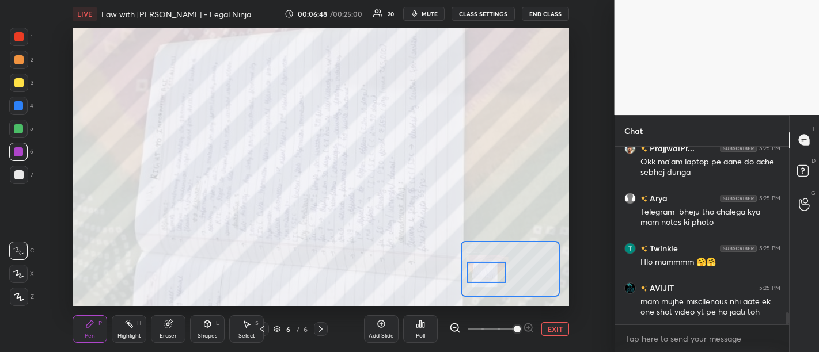
click at [455, 329] on icon at bounding box center [455, 328] width 12 height 12
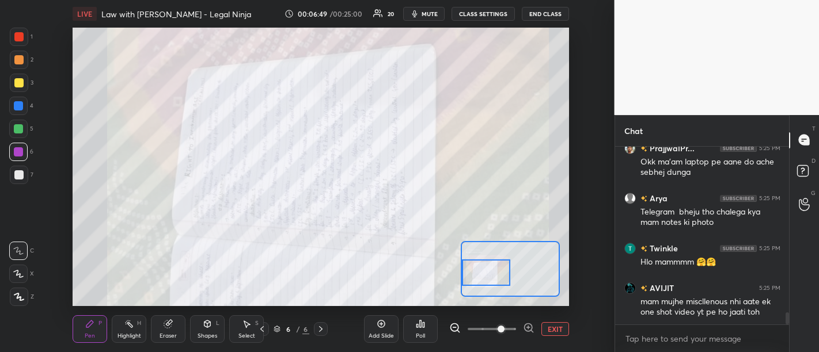
click at [443, 331] on div "Add Slide Poll EXIT" at bounding box center [466, 329] width 205 height 64
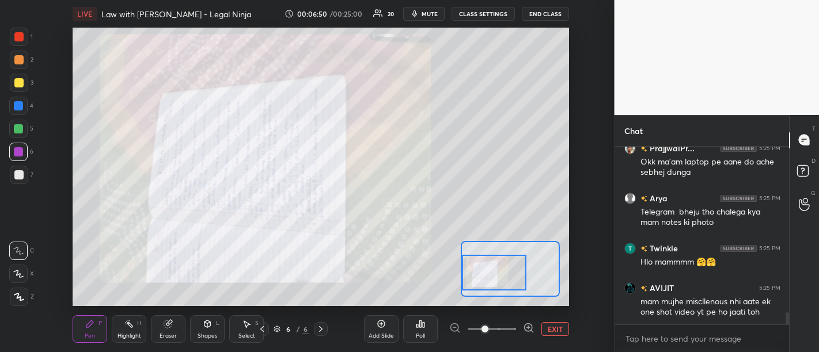
click at [545, 329] on button "EXIT" at bounding box center [555, 329] width 28 height 14
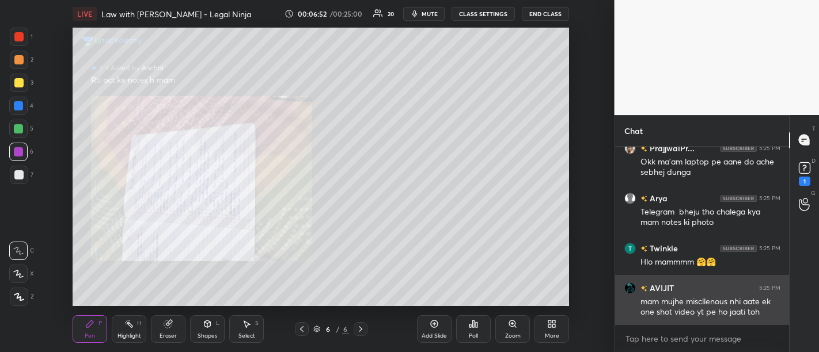
scroll to position [2487, 0]
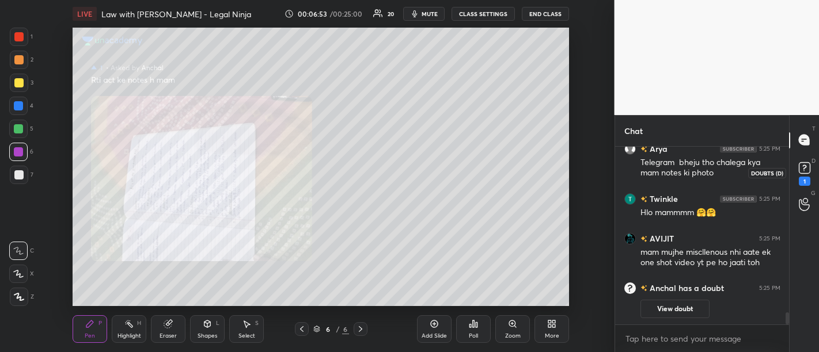
click at [805, 179] on div "1" at bounding box center [805, 181] width 12 height 9
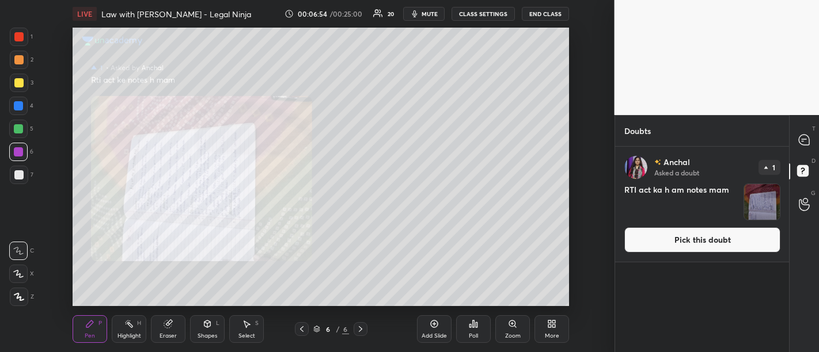
click at [722, 241] on button "Pick this doubt" at bounding box center [702, 239] width 156 height 25
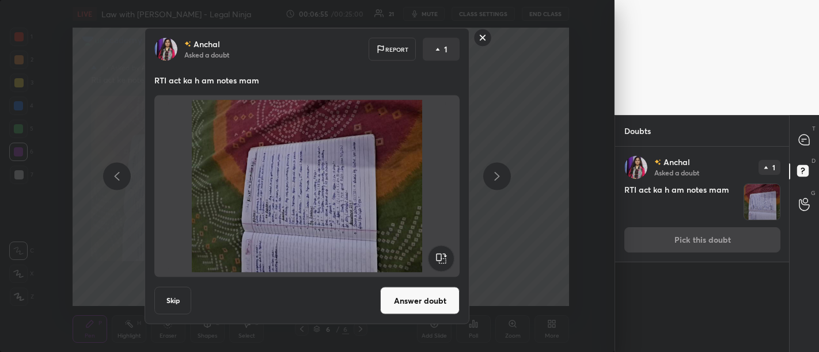
click at [487, 35] on rect at bounding box center [483, 38] width 18 height 18
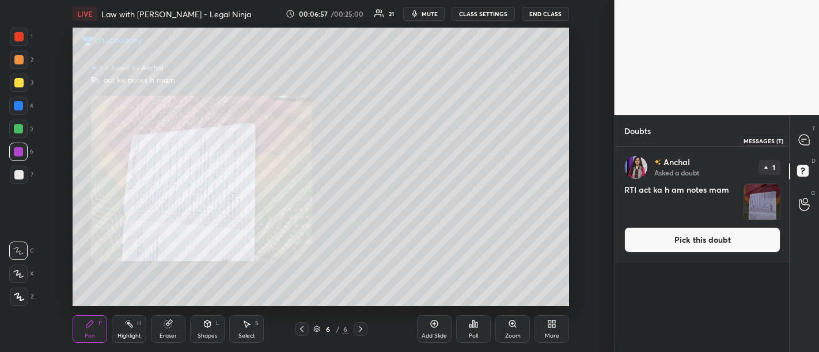
click at [801, 135] on icon at bounding box center [804, 140] width 10 height 10
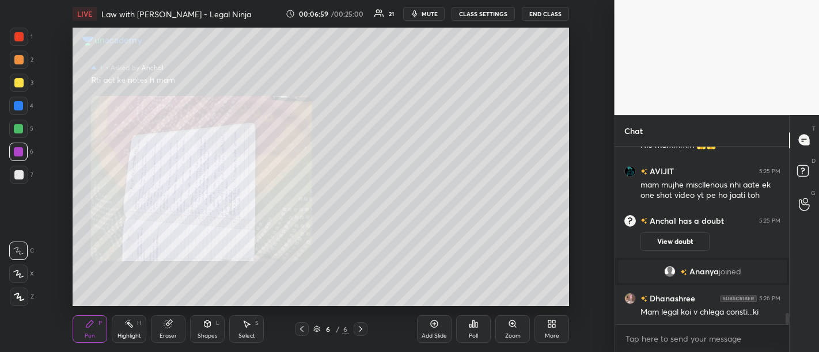
scroll to position [2541, 0]
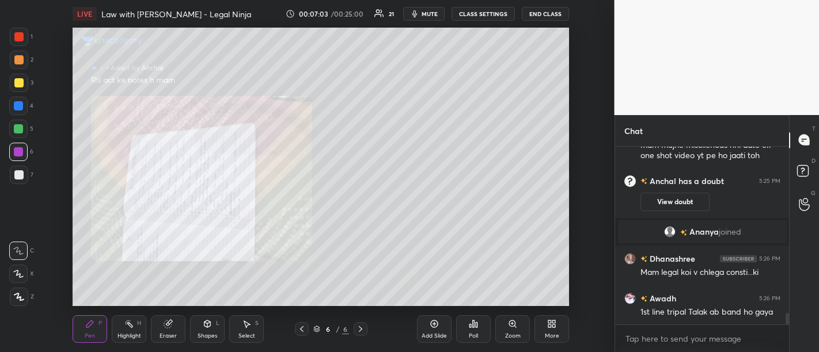
click at [432, 330] on div "Add Slide" at bounding box center [434, 330] width 35 height 28
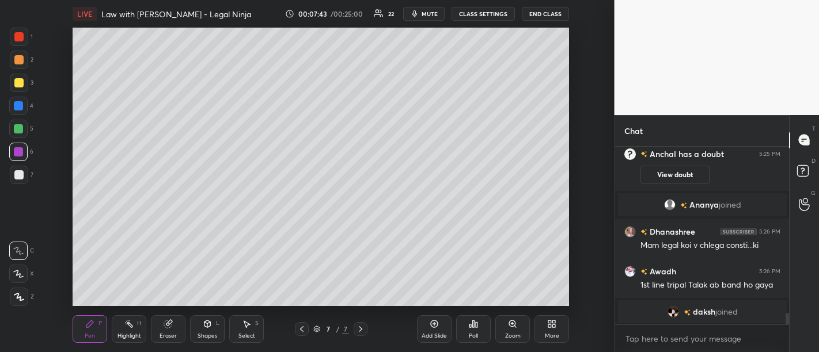
scroll to position [2336, 0]
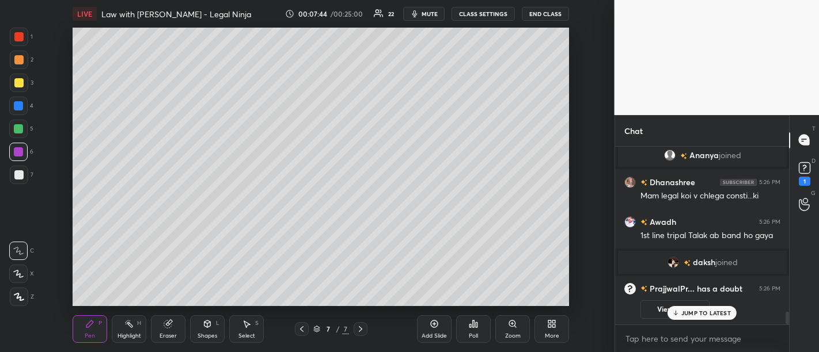
click at [707, 314] on p "JUMP TO LATEST" at bounding box center [706, 313] width 50 height 7
click at [802, 173] on rect at bounding box center [804, 167] width 11 height 11
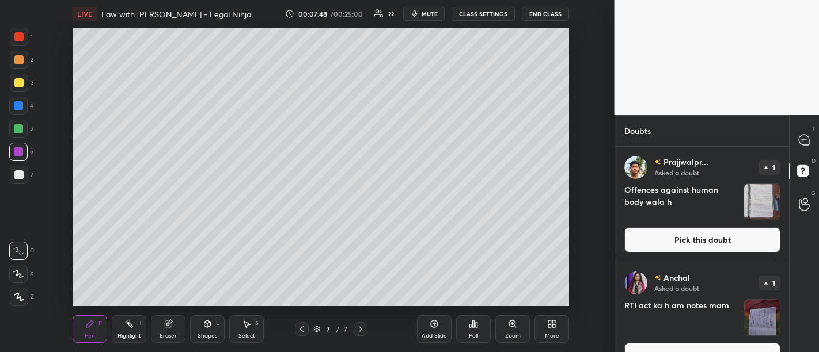
click at [691, 235] on button "Pick this doubt" at bounding box center [702, 239] width 156 height 25
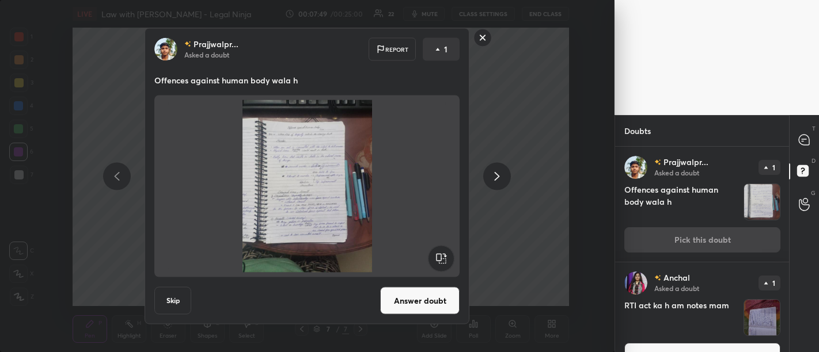
click at [406, 300] on button "Answer doubt" at bounding box center [419, 301] width 79 height 28
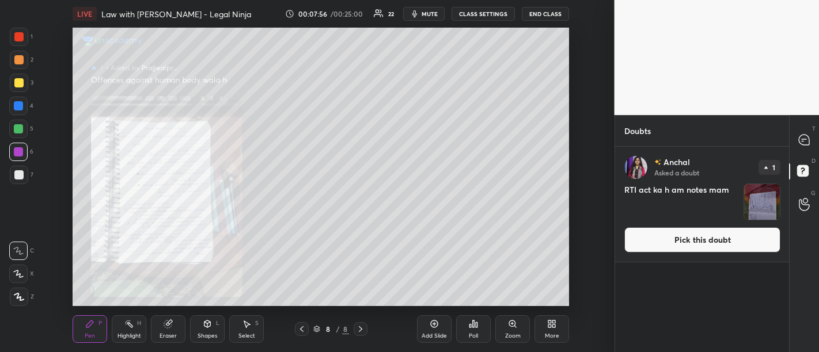
click at [508, 328] on icon at bounding box center [512, 324] width 9 height 9
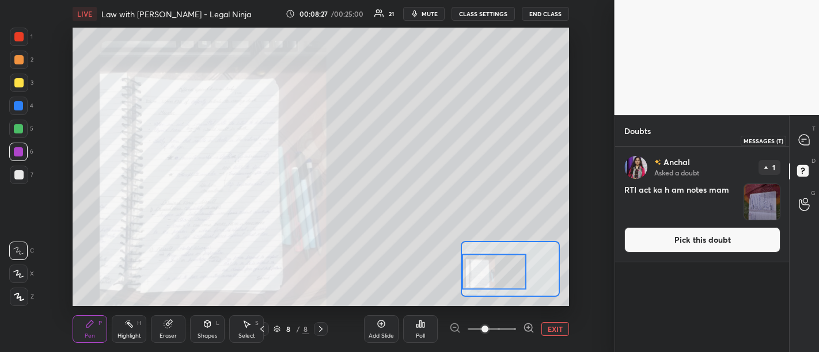
click at [803, 141] on icon at bounding box center [804, 140] width 10 height 10
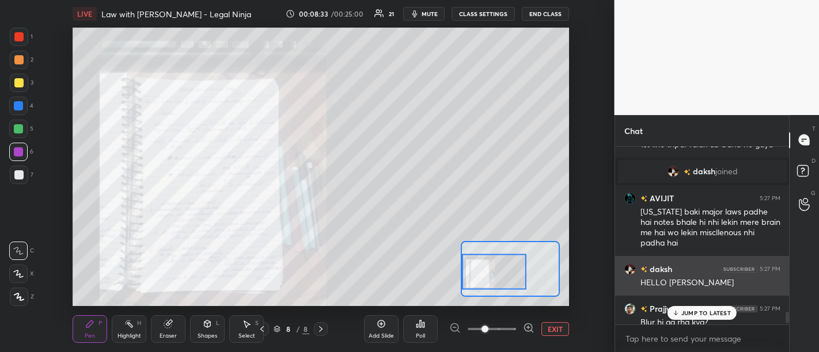
scroll to position [2667, 0]
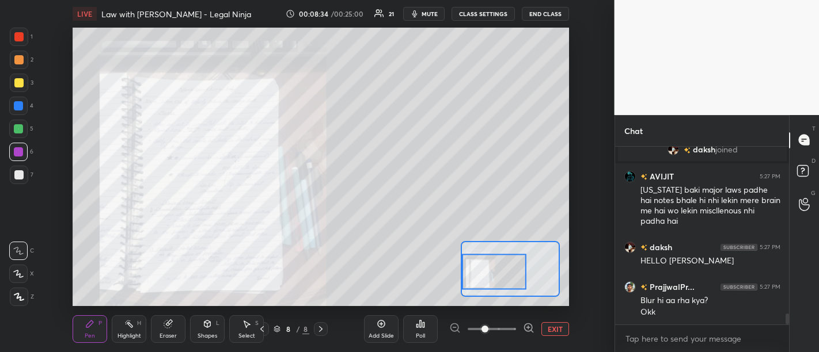
click at [684, 288] on h6 "PrajjwalPr..." at bounding box center [670, 287] width 47 height 12
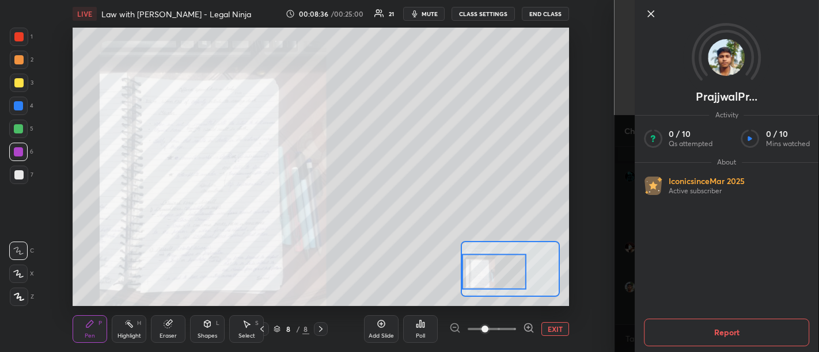
click at [656, 13] on icon at bounding box center [651, 14] width 14 height 14
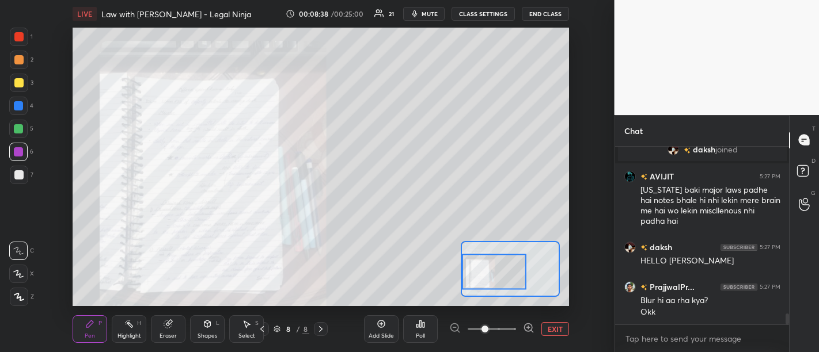
click at [557, 329] on button "EXIT" at bounding box center [555, 329] width 28 height 14
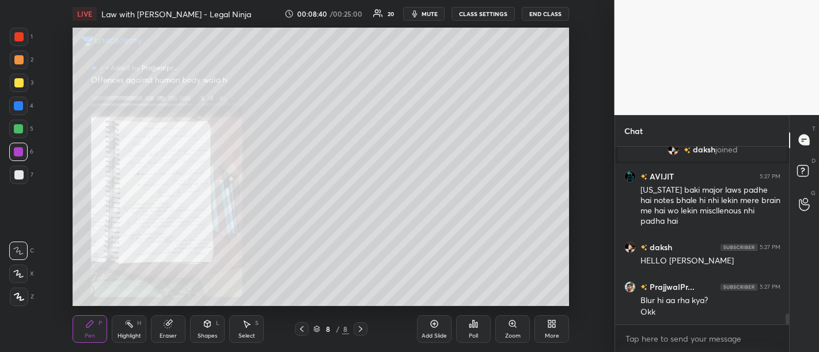
click at [431, 339] on div "Add Slide" at bounding box center [433, 336] width 25 height 6
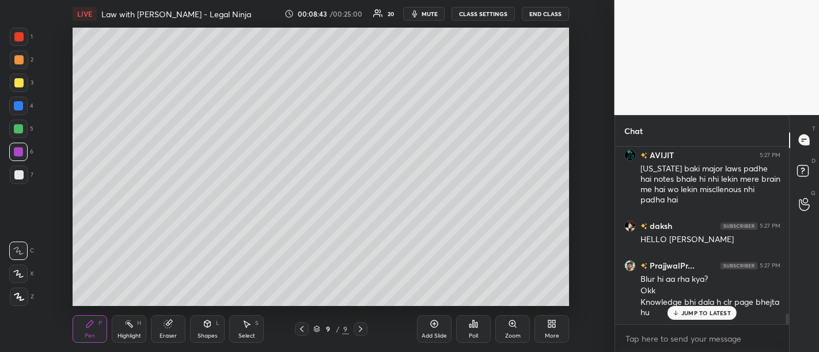
scroll to position [2728, 0]
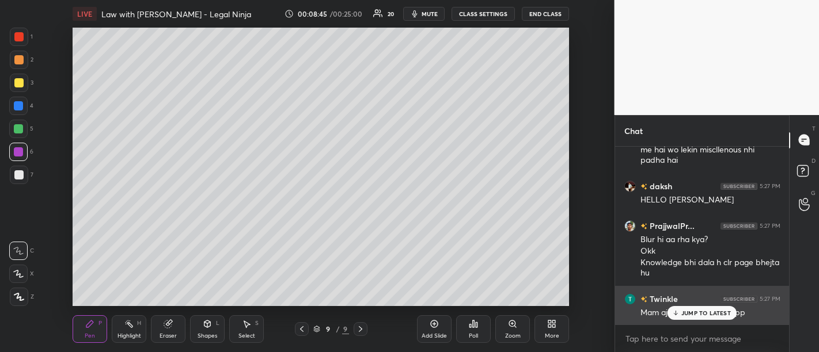
click at [705, 313] on p "JUMP TO LATEST" at bounding box center [706, 313] width 50 height 7
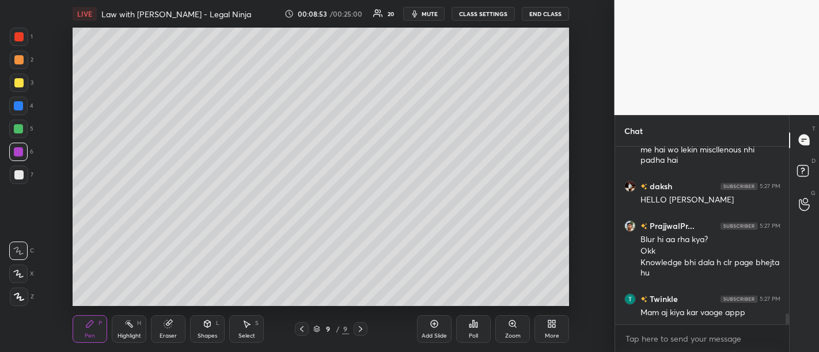
click at [424, 333] on div "Add Slide" at bounding box center [433, 336] width 25 height 6
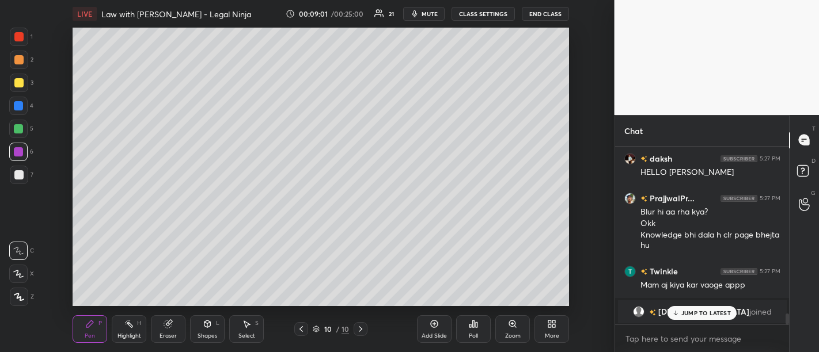
click at [704, 313] on p "JUMP TO LATEST" at bounding box center [706, 313] width 50 height 7
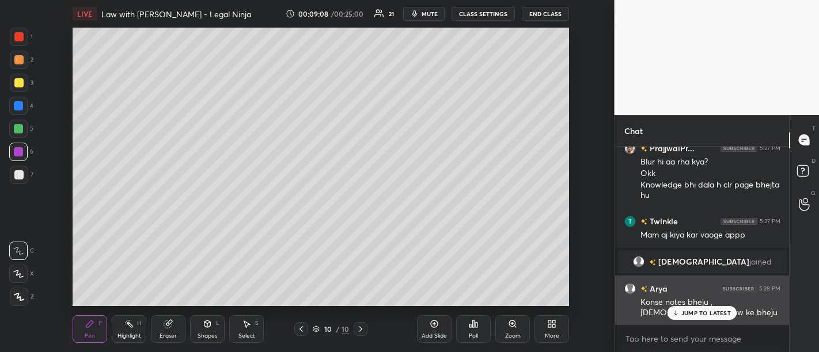
click at [720, 320] on div "JUMP TO LATEST" at bounding box center [701, 313] width 69 height 14
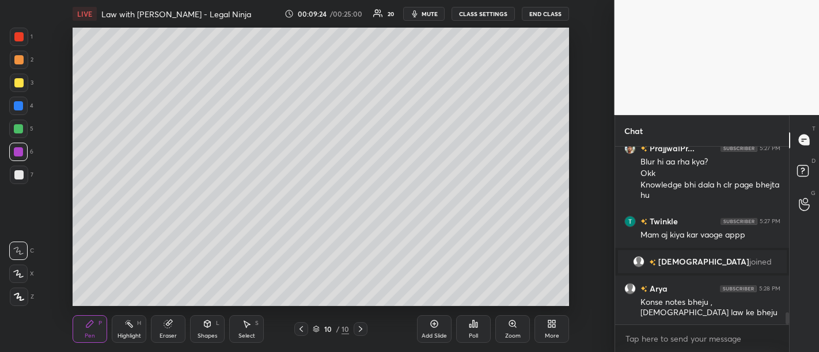
click at [440, 327] on div "Add Slide" at bounding box center [434, 330] width 35 height 28
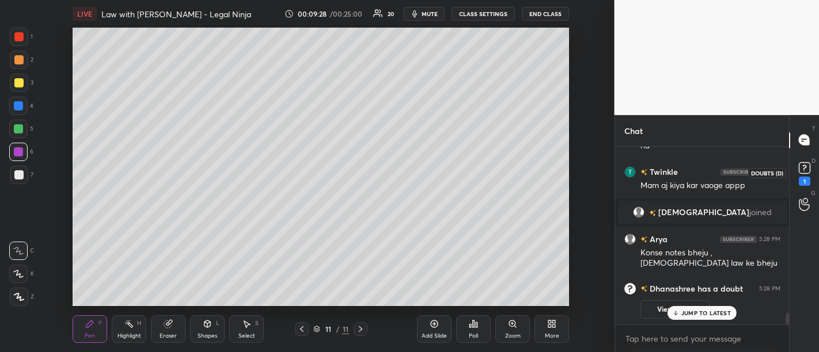
click at [807, 170] on rect at bounding box center [804, 167] width 11 height 11
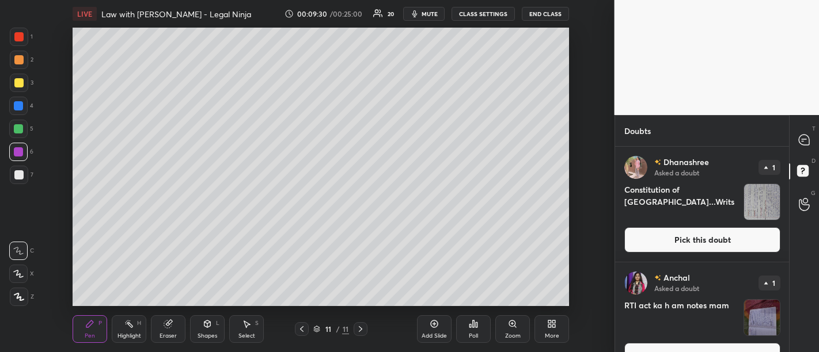
click at [687, 250] on button "Pick this doubt" at bounding box center [702, 239] width 156 height 25
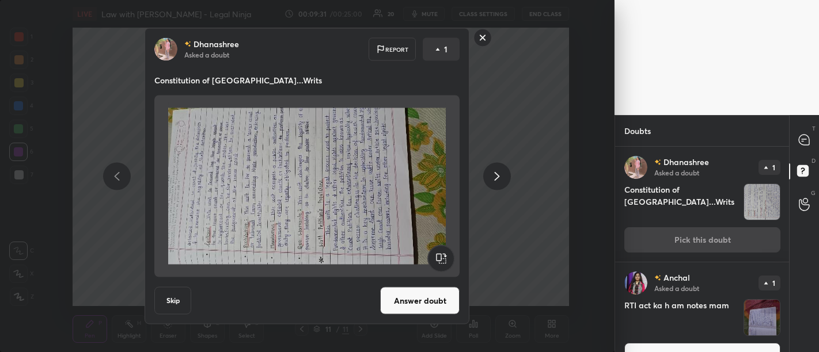
click at [424, 302] on button "Answer doubt" at bounding box center [419, 301] width 79 height 28
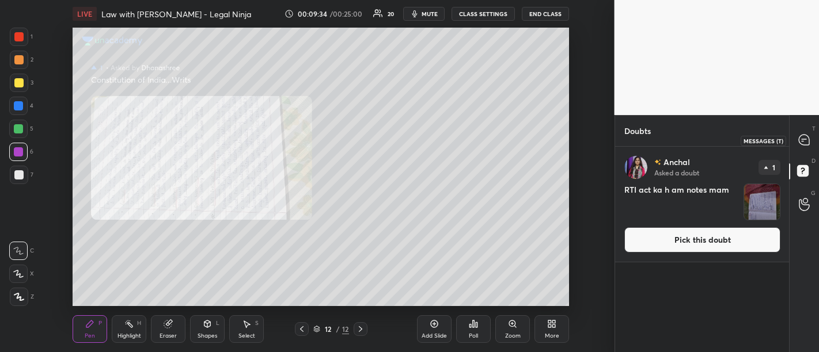
click at [796, 150] on div at bounding box center [804, 140] width 23 height 21
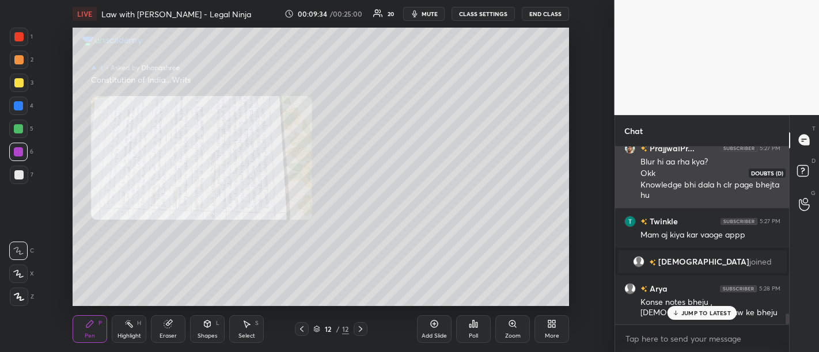
scroll to position [175, 171]
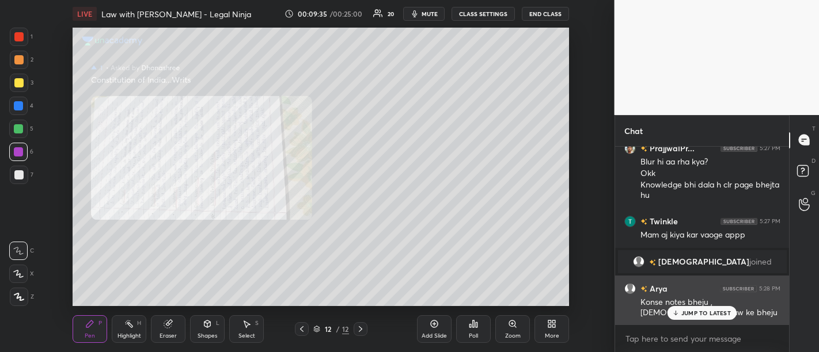
click at [704, 315] on p "JUMP TO LATEST" at bounding box center [706, 313] width 50 height 7
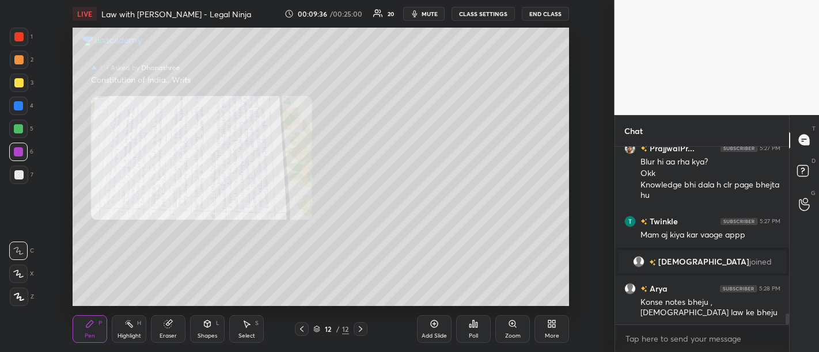
click at [480, 329] on div "Poll" at bounding box center [473, 330] width 35 height 28
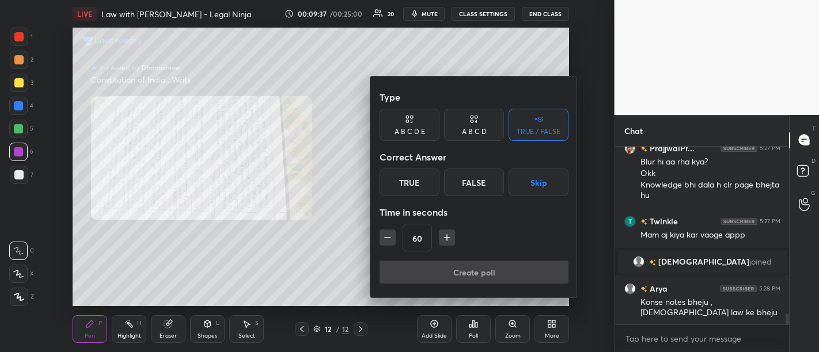
click at [508, 331] on div at bounding box center [409, 176] width 819 height 352
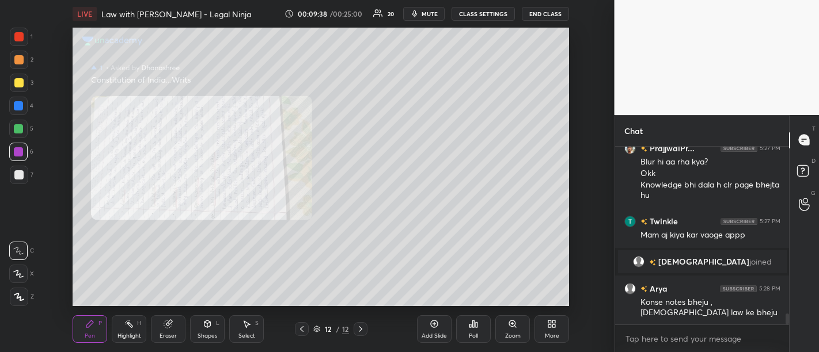
click at [512, 326] on icon at bounding box center [512, 324] width 6 height 6
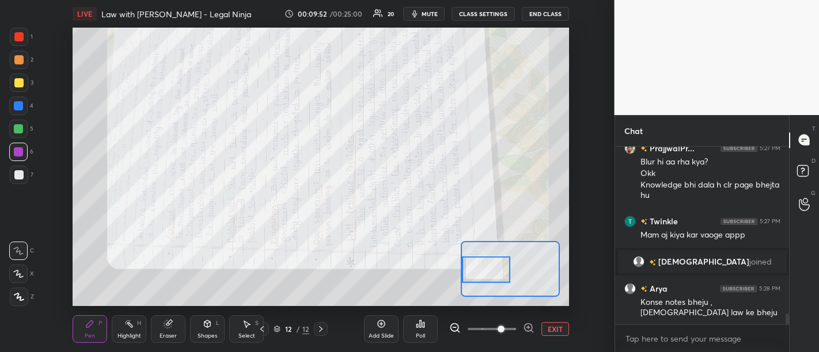
scroll to position [2759, 0]
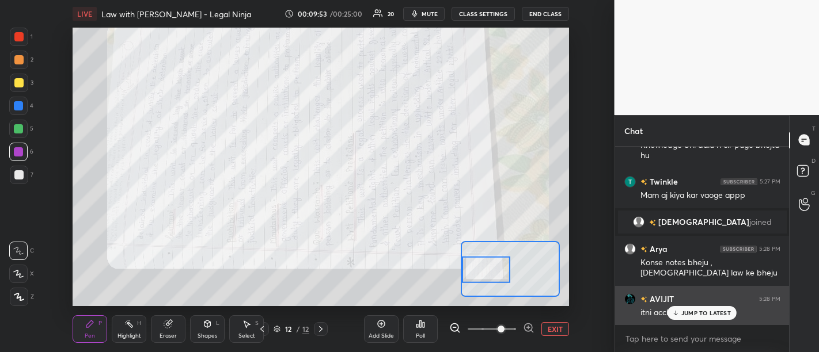
click at [692, 315] on p "JUMP TO LATEST" at bounding box center [706, 313] width 50 height 7
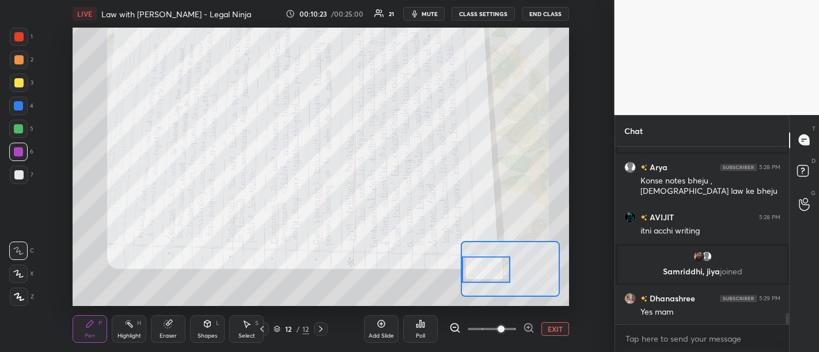
scroll to position [2591, 0]
click at [798, 172] on rect at bounding box center [802, 170] width 11 height 11
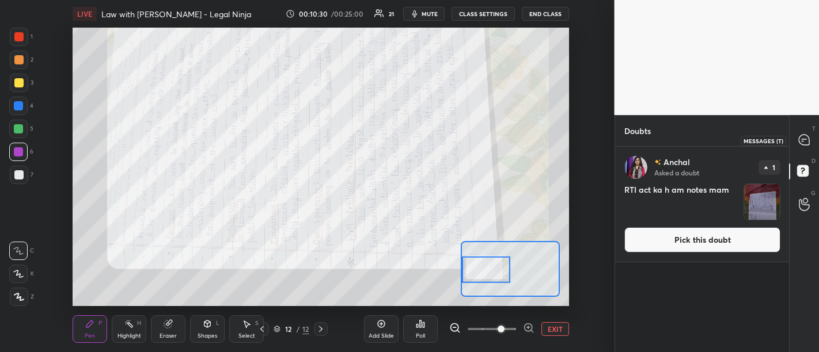
click at [803, 140] on icon at bounding box center [804, 140] width 10 height 10
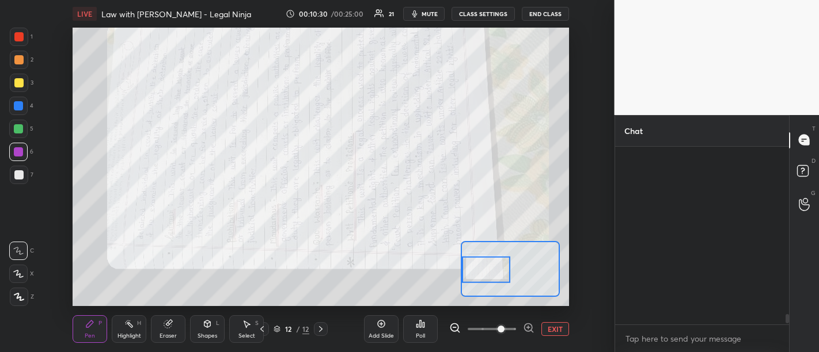
scroll to position [175, 171]
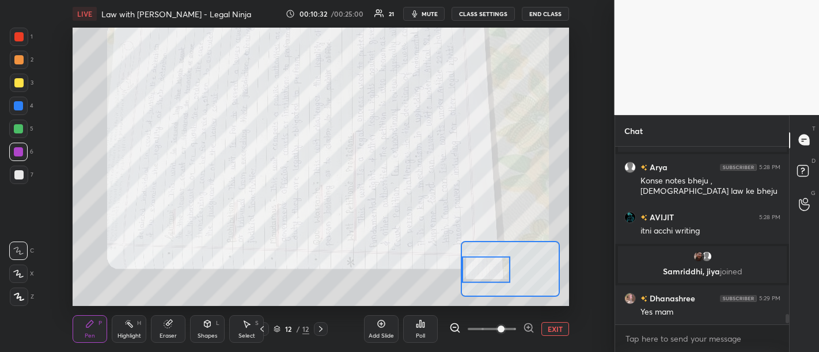
click at [555, 327] on button "EXIT" at bounding box center [555, 329] width 28 height 14
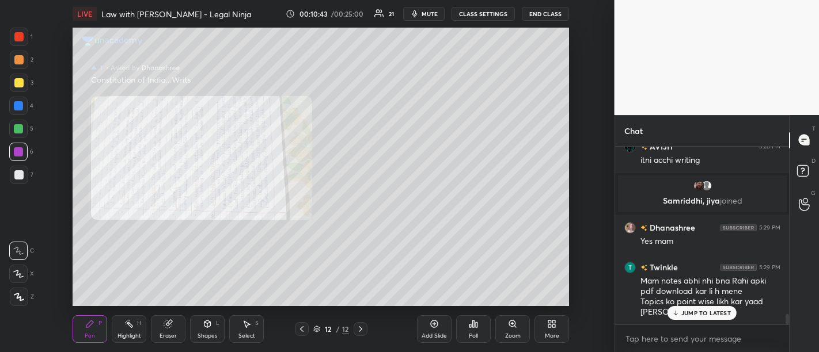
scroll to position [2917, 0]
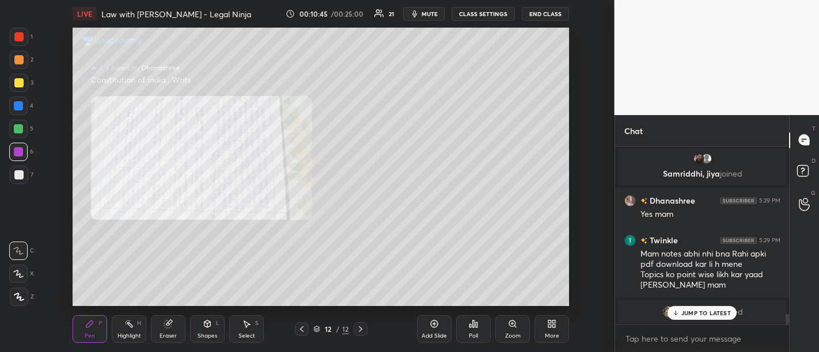
click at [715, 315] on p "JUMP TO LATEST" at bounding box center [706, 313] width 50 height 7
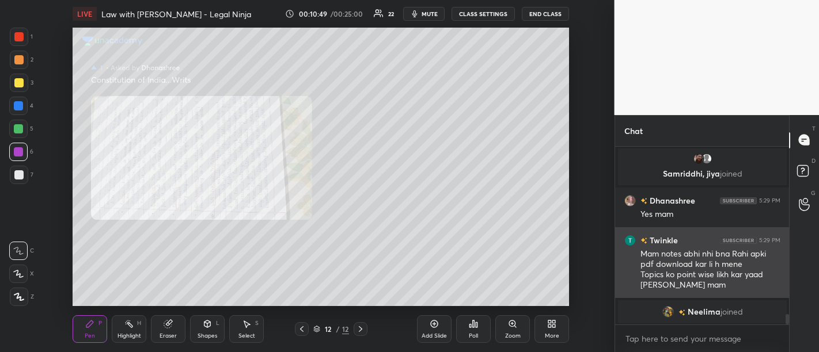
scroll to position [2676, 0]
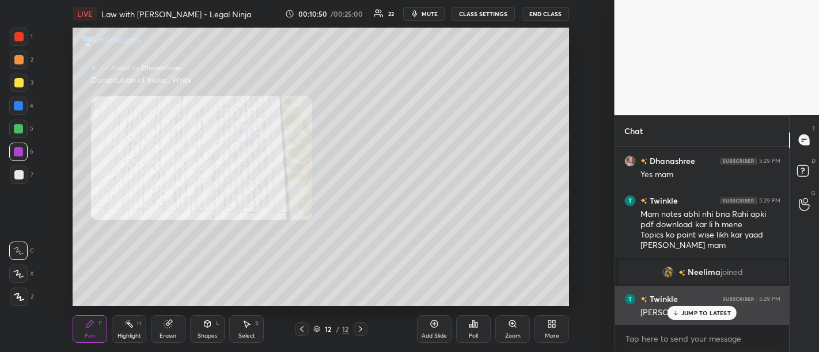
click at [693, 320] on div "JUMP TO LATEST" at bounding box center [701, 313] width 69 height 14
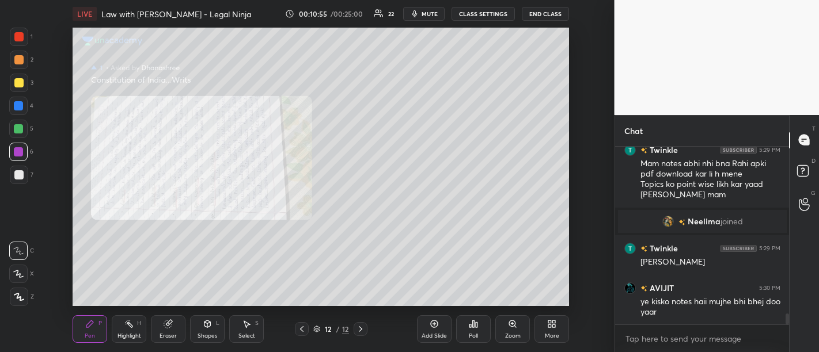
scroll to position [2777, 0]
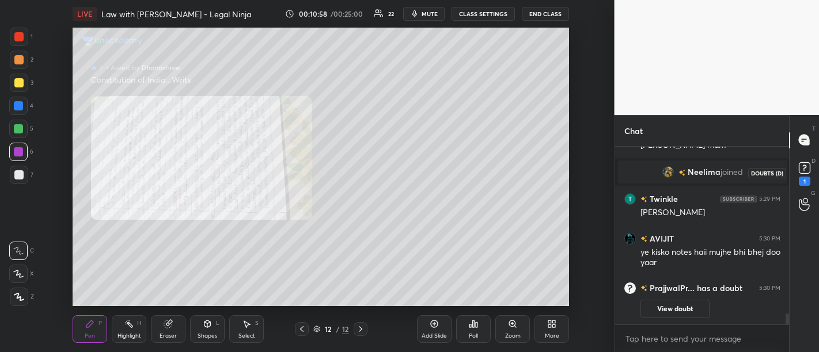
click at [803, 174] on icon at bounding box center [804, 168] width 17 height 17
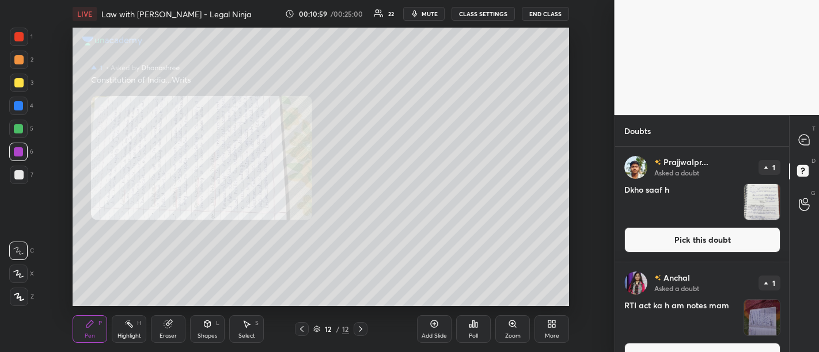
click at [702, 244] on button "Pick this doubt" at bounding box center [702, 239] width 156 height 25
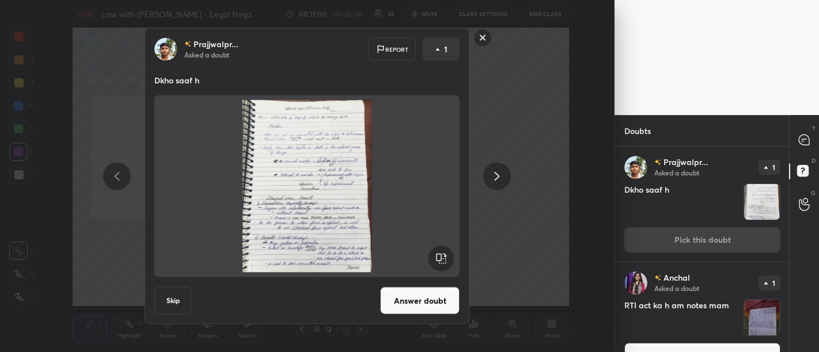
click at [411, 303] on button "Answer doubt" at bounding box center [419, 301] width 79 height 28
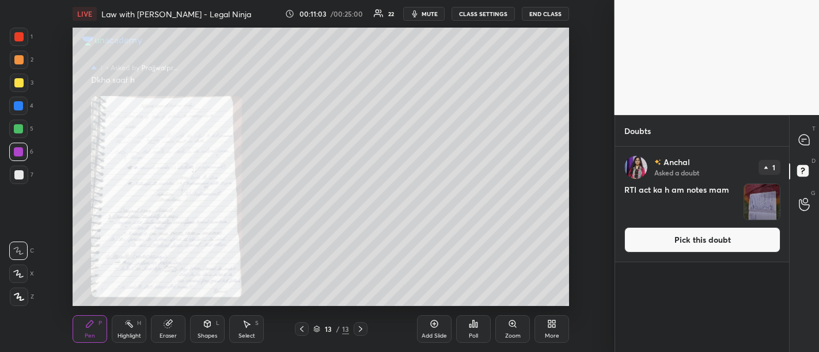
click at [513, 331] on div "Zoom" at bounding box center [512, 330] width 35 height 28
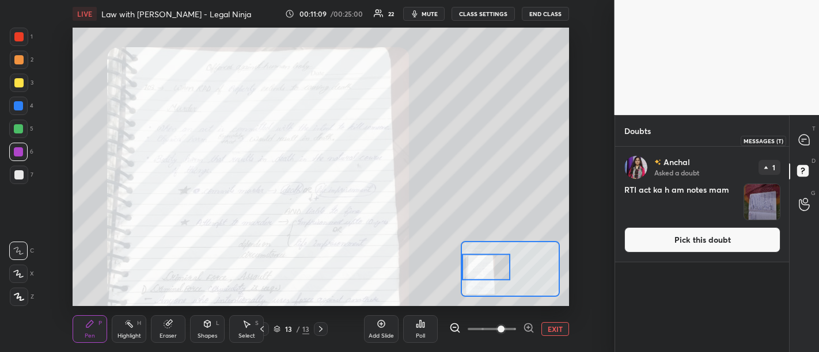
click at [804, 139] on icon at bounding box center [804, 139] width 5 height 0
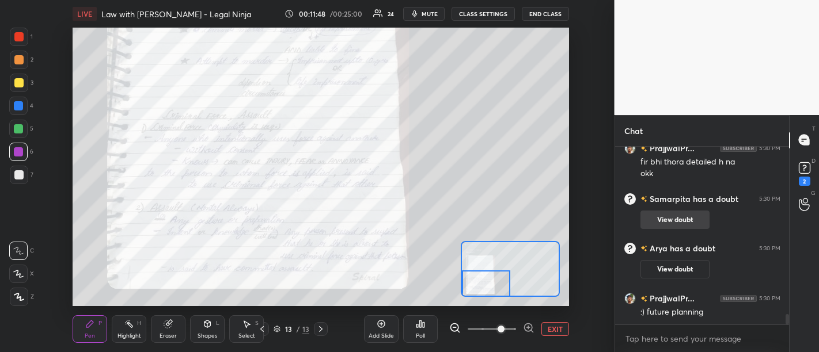
scroll to position [2923, 0]
click at [803, 177] on div "2" at bounding box center [805, 181] width 12 height 9
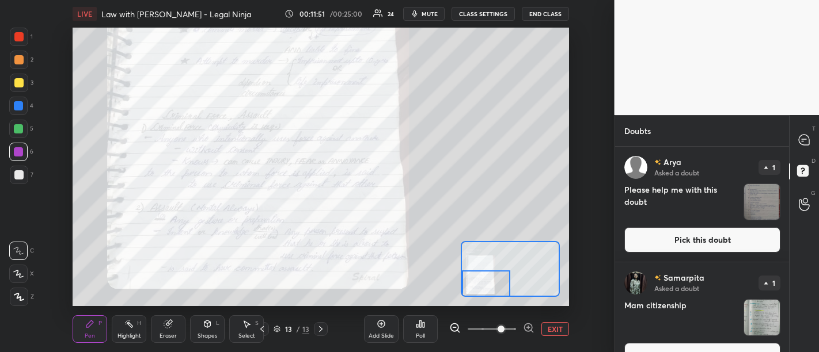
click at [696, 239] on button "Pick this doubt" at bounding box center [702, 239] width 156 height 25
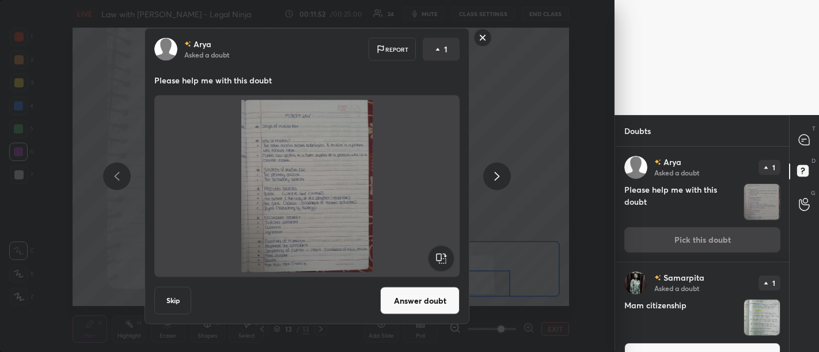
click at [419, 301] on button "Answer doubt" at bounding box center [419, 301] width 79 height 28
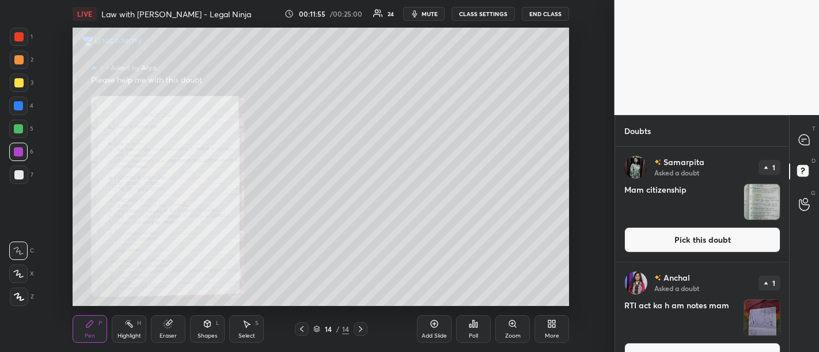
click at [803, 140] on icon at bounding box center [804, 140] width 10 height 10
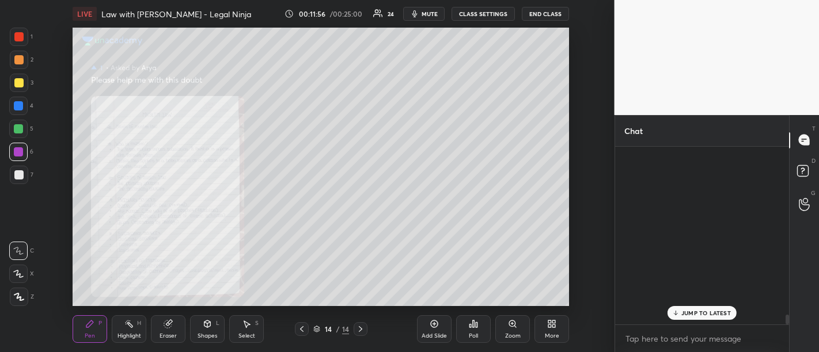
scroll to position [175, 171]
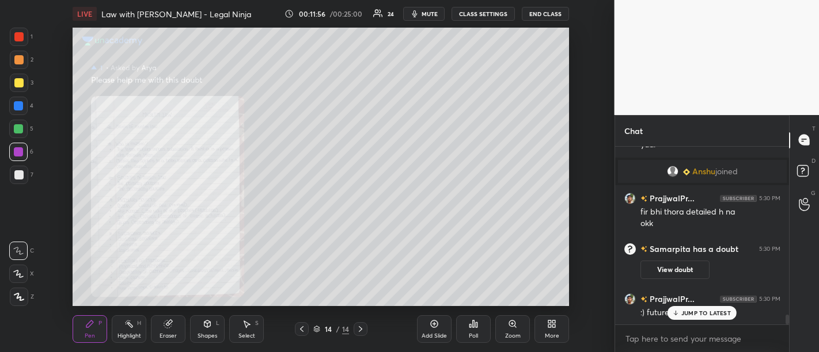
click at [697, 311] on p "JUMP TO LATEST" at bounding box center [706, 313] width 50 height 7
click at [519, 325] on div "Zoom" at bounding box center [512, 330] width 35 height 28
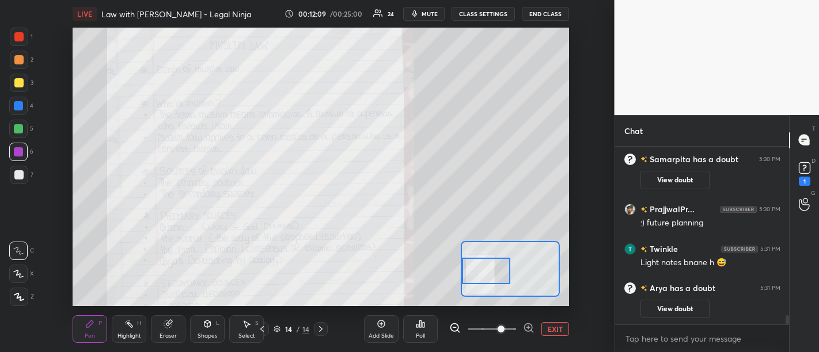
scroll to position [2971, 0]
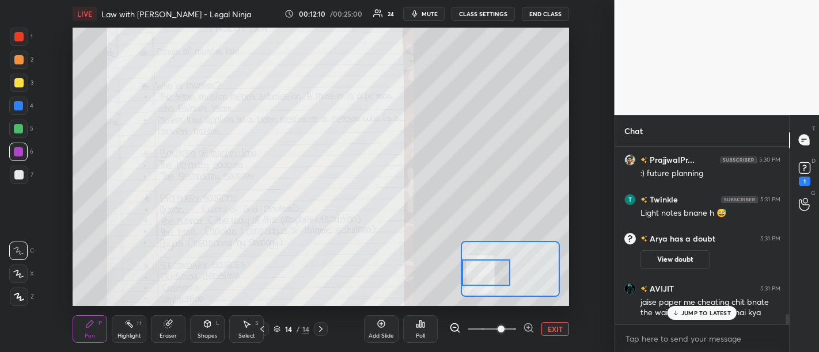
click at [478, 268] on div at bounding box center [486, 273] width 48 height 26
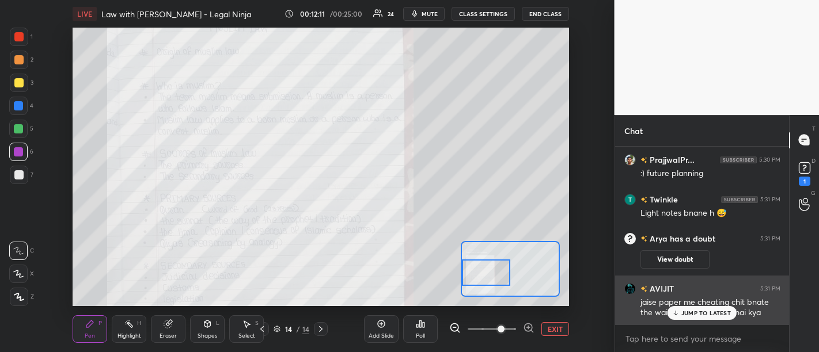
click at [704, 317] on p "JUMP TO LATEST" at bounding box center [706, 313] width 50 height 7
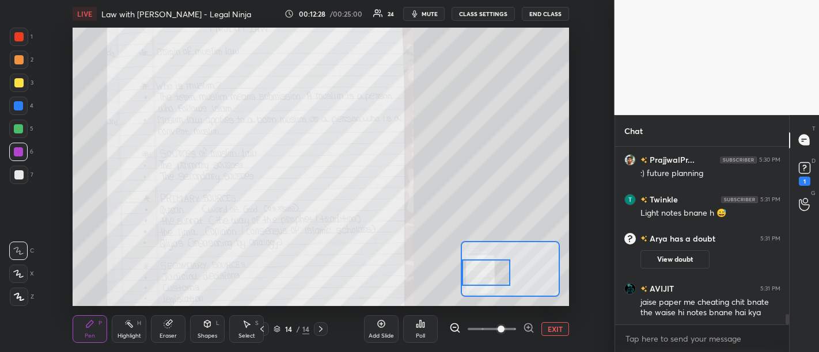
scroll to position [3021, 0]
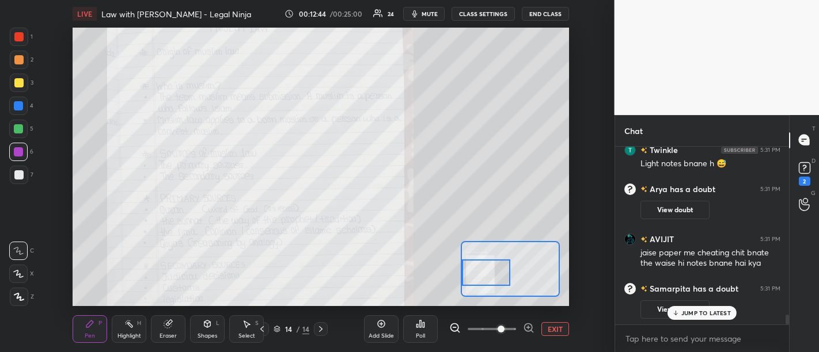
click at [717, 318] on div "JUMP TO LATEST" at bounding box center [701, 313] width 69 height 14
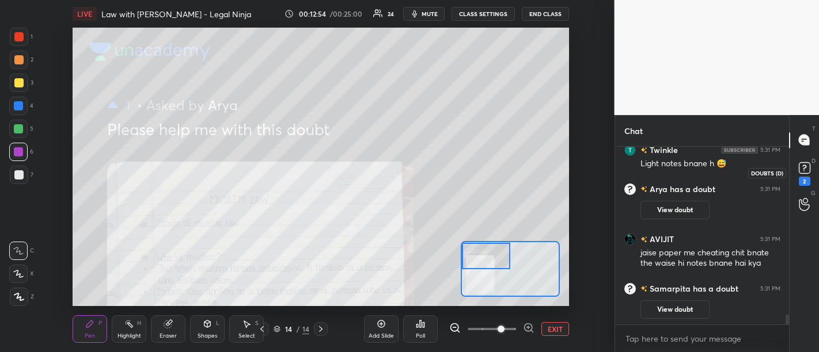
click at [803, 173] on rect at bounding box center [804, 167] width 11 height 11
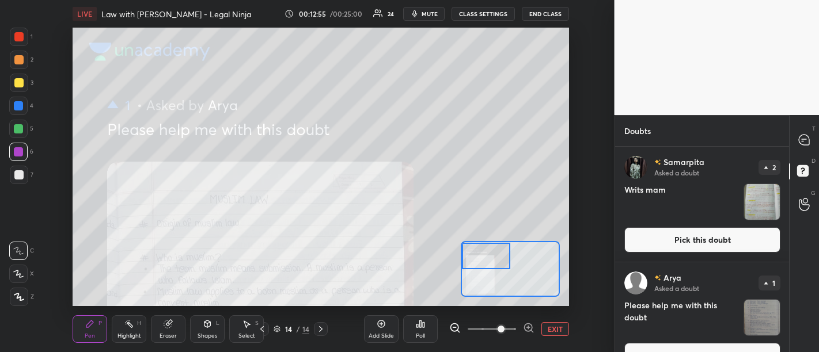
click at [689, 239] on button "Pick this doubt" at bounding box center [702, 239] width 156 height 25
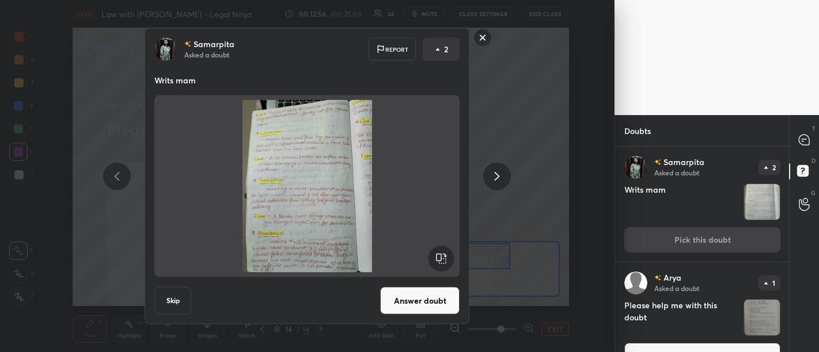
click at [418, 302] on button "Answer doubt" at bounding box center [419, 301] width 79 height 28
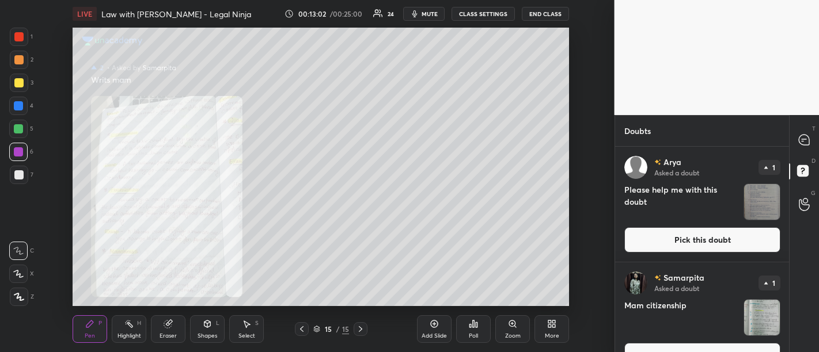
click at [515, 328] on icon at bounding box center [515, 327] width 2 height 2
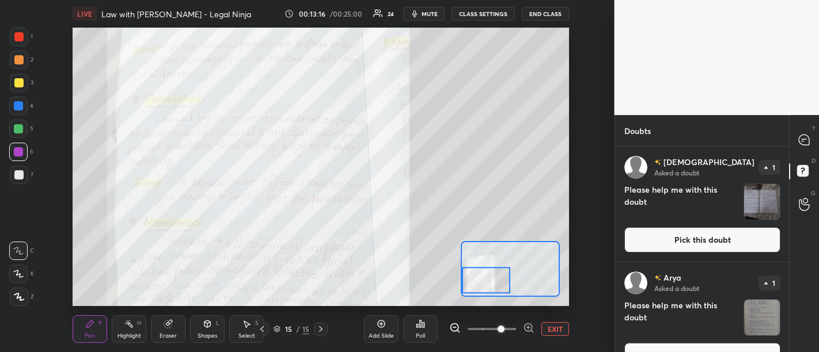
click at [461, 281] on div at bounding box center [510, 269] width 99 height 56
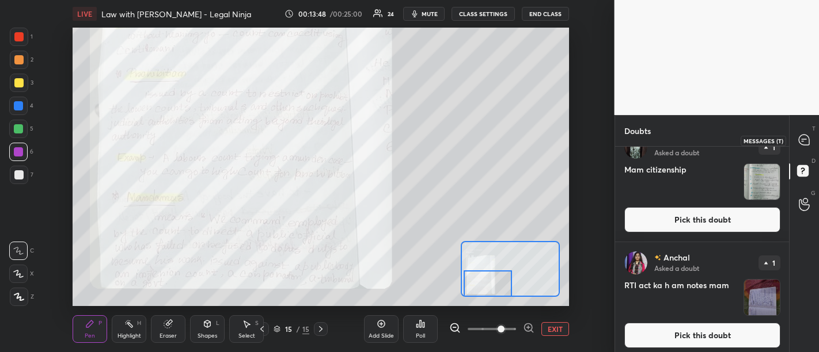
scroll to position [256, 0]
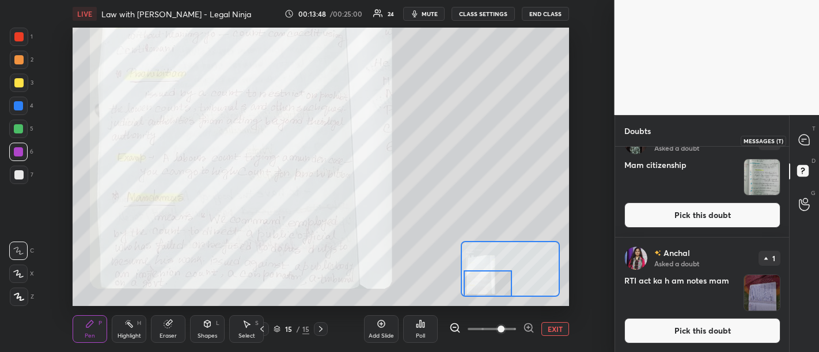
click at [801, 145] on icon at bounding box center [804, 140] width 10 height 10
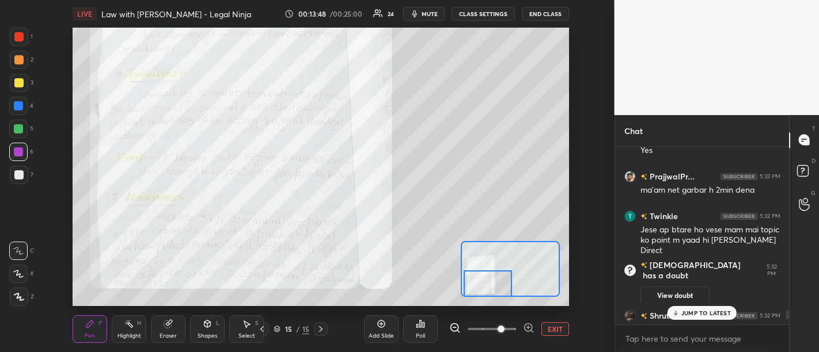
scroll to position [175, 171]
click at [706, 312] on p "JUMP TO LATEST" at bounding box center [706, 313] width 50 height 7
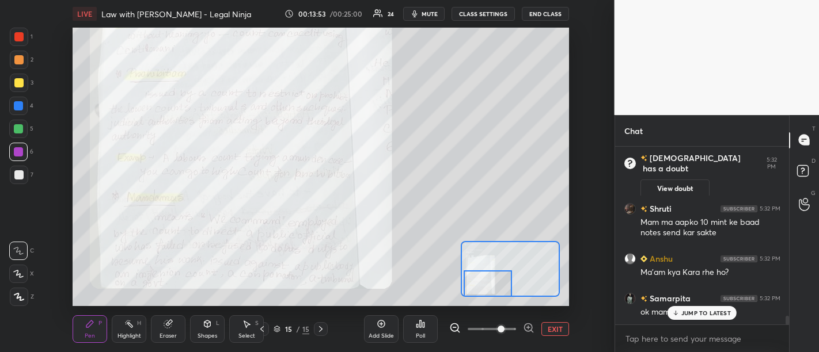
scroll to position [3461, 0]
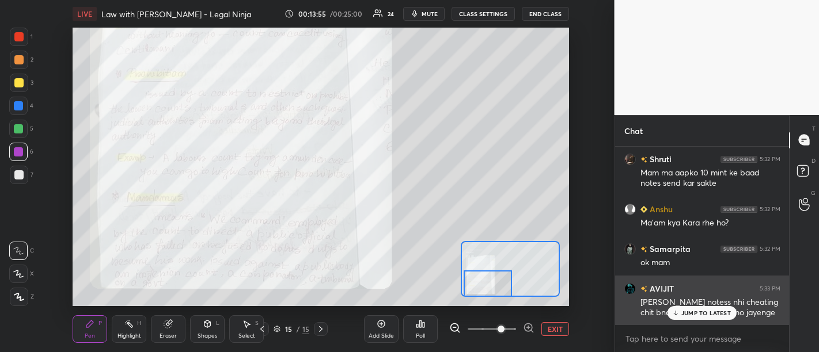
click at [709, 320] on div "JUMP TO LATEST" at bounding box center [701, 313] width 69 height 14
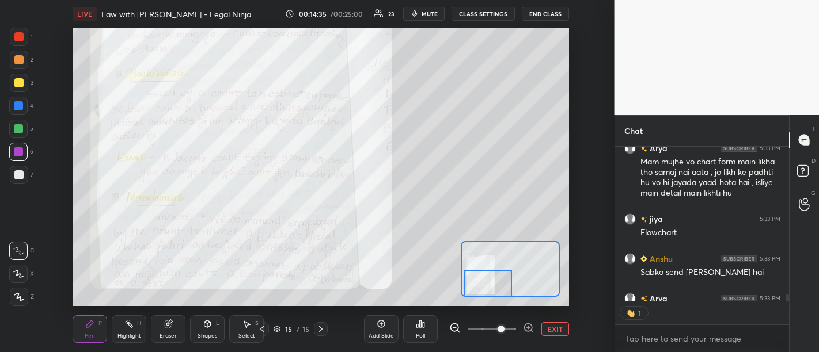
scroll to position [3675, 0]
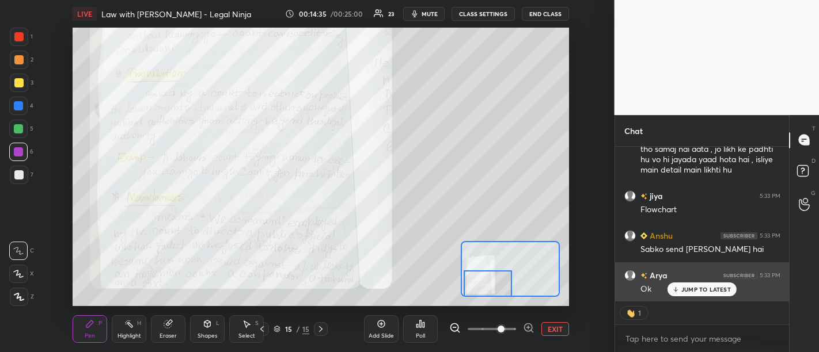
click at [702, 291] on p "JUMP TO LATEST" at bounding box center [706, 289] width 50 height 7
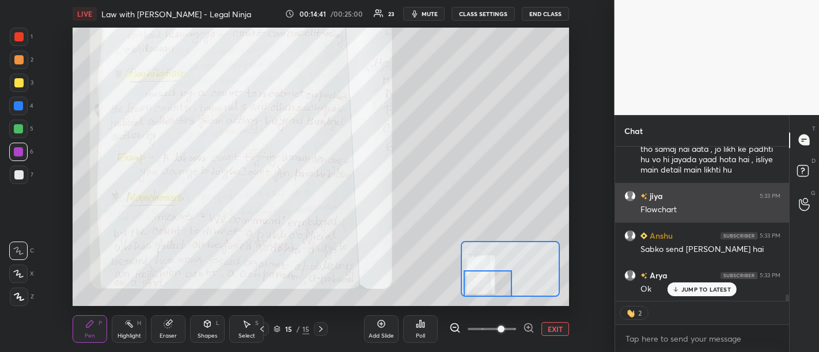
scroll to position [3715, 0]
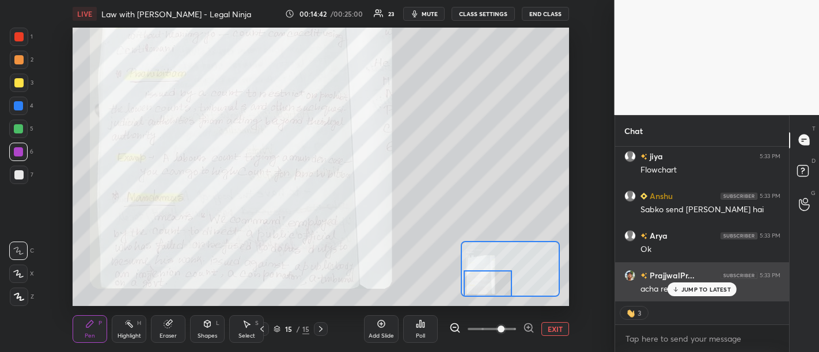
click at [701, 292] on p "JUMP TO LATEST" at bounding box center [706, 289] width 50 height 7
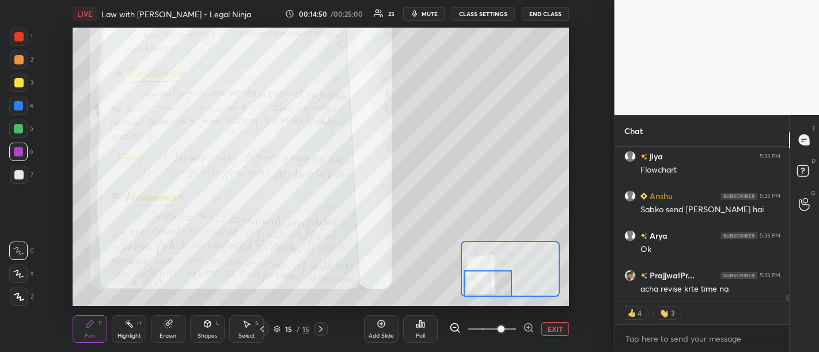
scroll to position [3754, 0]
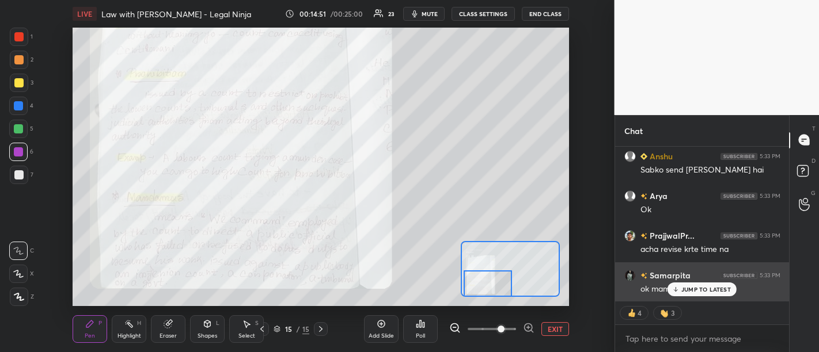
click at [704, 291] on p "JUMP TO LATEST" at bounding box center [706, 289] width 50 height 7
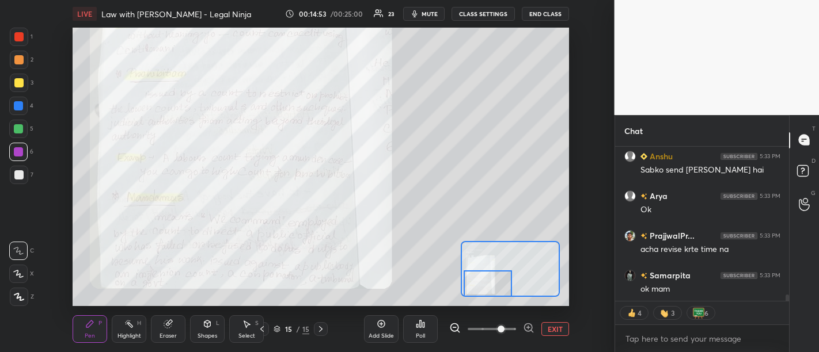
click at [378, 326] on icon at bounding box center [381, 324] width 7 height 7
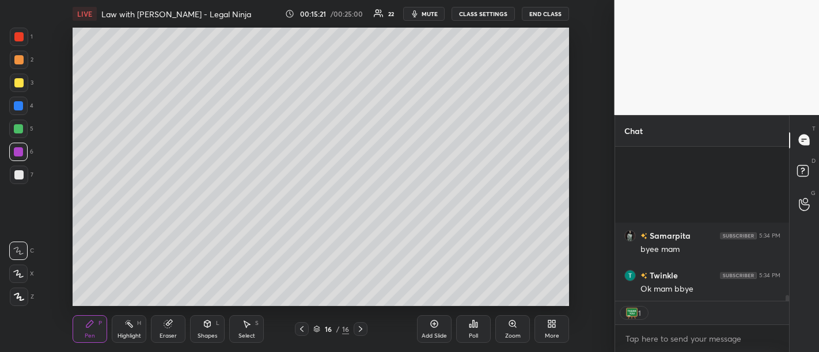
scroll to position [4073, 0]
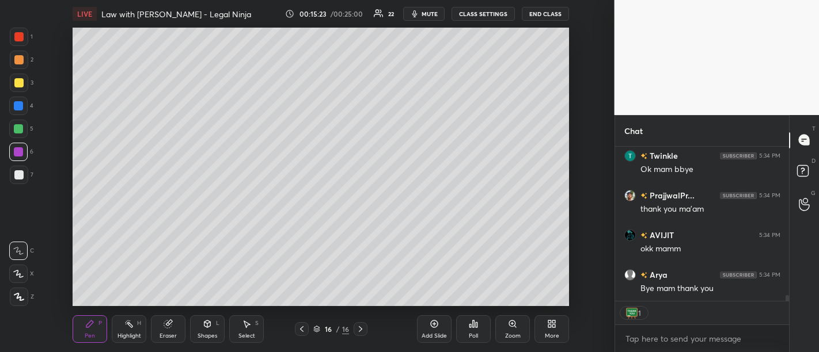
click at [548, 12] on button "End Class" at bounding box center [545, 14] width 47 height 14
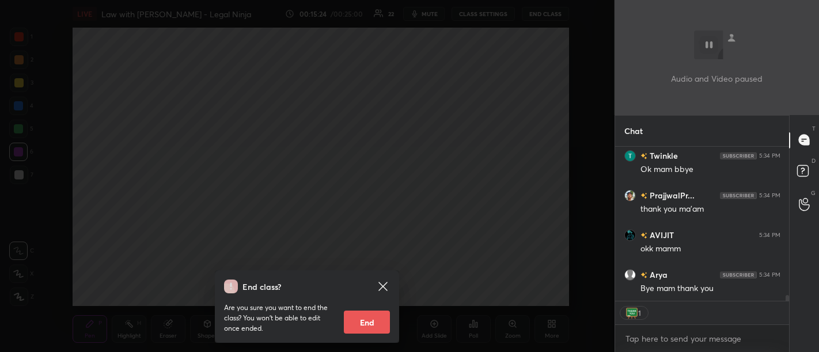
scroll to position [4112, 0]
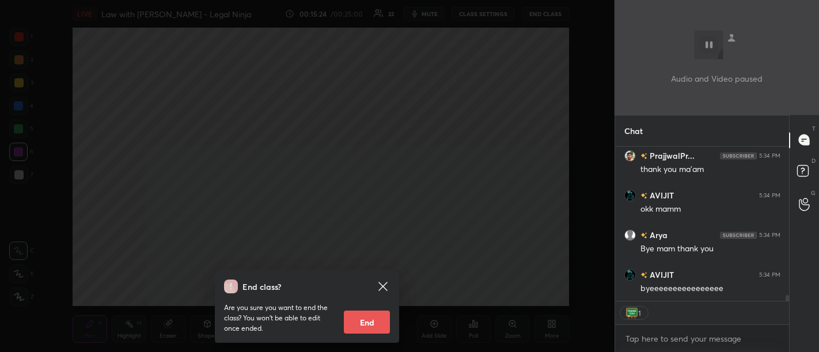
click at [371, 319] on button "End" at bounding box center [367, 322] width 46 height 23
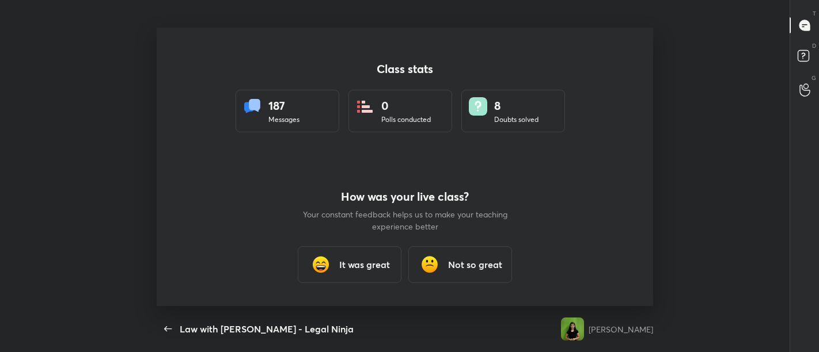
scroll to position [279, 810]
type textarea "x"
